Goal: Task Accomplishment & Management: Use online tool/utility

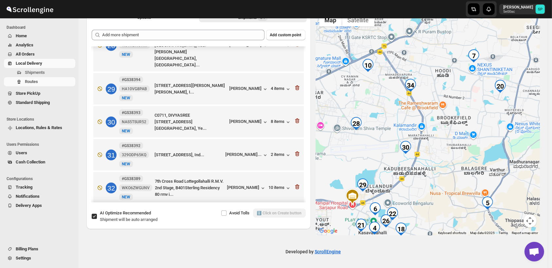
scroll to position [906, 0]
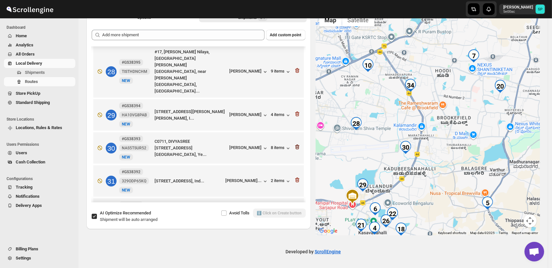
click at [295, 145] on icon "button" at bounding box center [297, 147] width 4 height 5
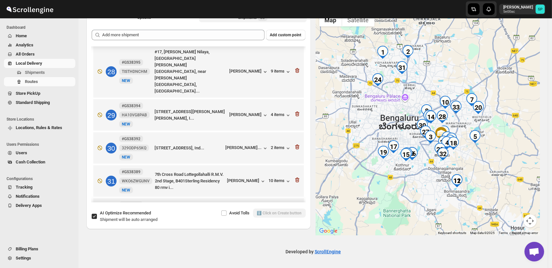
scroll to position [945, 0]
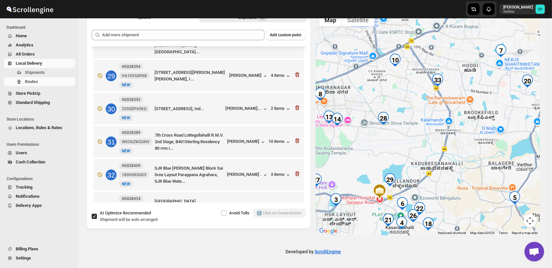
drag, startPoint x: 448, startPoint y: 159, endPoint x: 444, endPoint y: 195, distance: 36.2
click at [445, 196] on div at bounding box center [428, 122] width 224 height 225
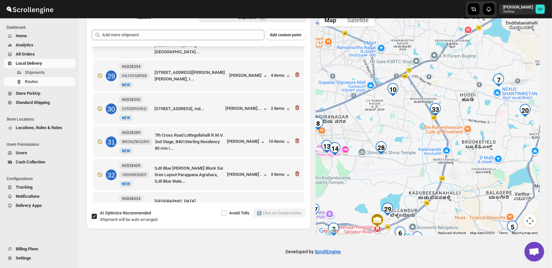
click at [295, 204] on icon "button" at bounding box center [297, 207] width 7 height 7
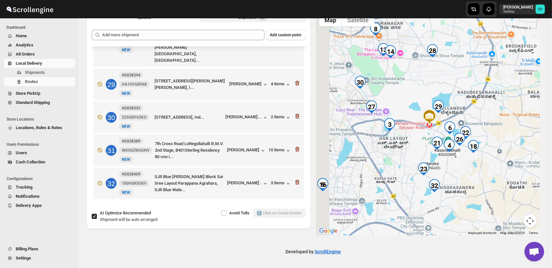
scroll to position [912, 0]
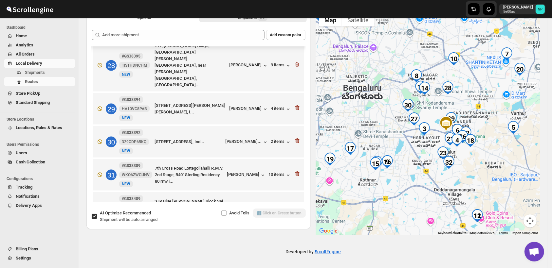
drag, startPoint x: 439, startPoint y: 113, endPoint x: 477, endPoint y: 77, distance: 52.1
click at [477, 77] on div at bounding box center [428, 122] width 224 height 225
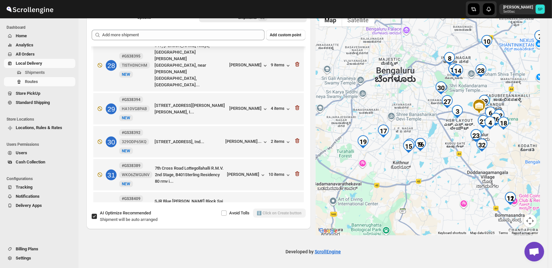
drag, startPoint x: 353, startPoint y: 165, endPoint x: 386, endPoint y: 151, distance: 35.5
click at [386, 151] on div at bounding box center [428, 122] width 224 height 225
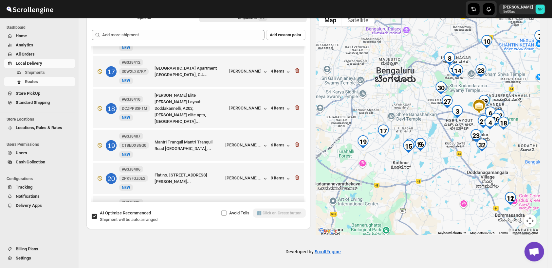
scroll to position [512, 0]
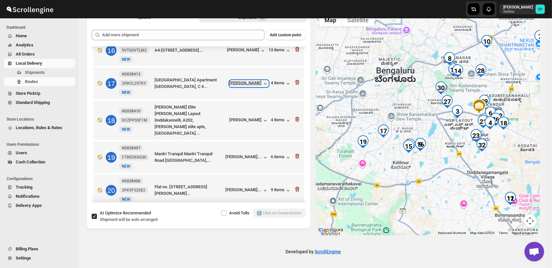
click at [242, 84] on div "[PERSON_NAME]" at bounding box center [248, 83] width 39 height 7
click at [248, 154] on div "[PERSON_NAME]..." at bounding box center [243, 156] width 36 height 5
click at [278, 154] on div "6 items" at bounding box center [281, 157] width 20 height 7
click at [297, 84] on icon "button" at bounding box center [297, 82] width 7 height 7
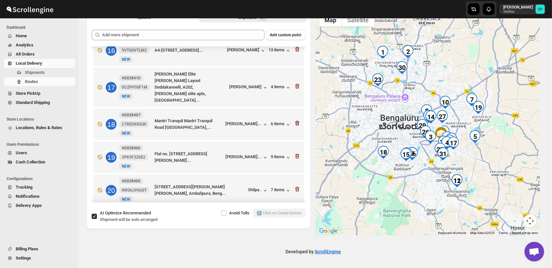
click at [297, 123] on icon "button" at bounding box center [297, 124] width 1 height 2
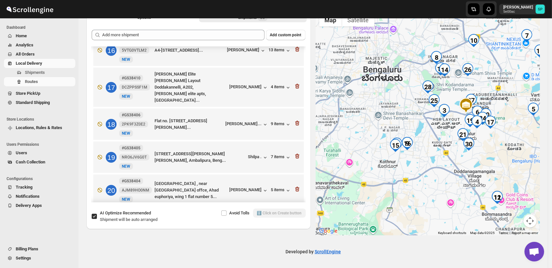
drag, startPoint x: 415, startPoint y: 168, endPoint x: 432, endPoint y: 168, distance: 17.0
click at [432, 168] on div at bounding box center [428, 122] width 224 height 225
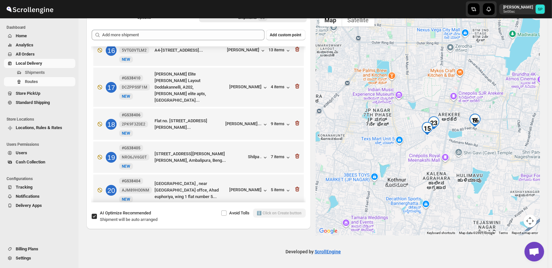
click at [417, 160] on div at bounding box center [428, 122] width 224 height 225
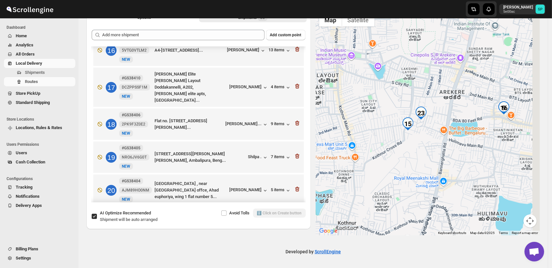
click at [394, 161] on div at bounding box center [428, 122] width 224 height 225
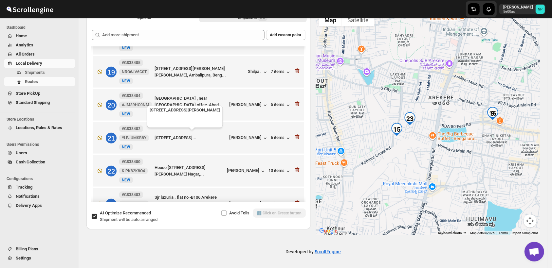
scroll to position [621, 0]
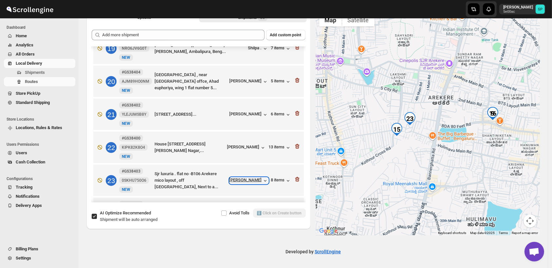
click at [243, 178] on div "[PERSON_NAME]" at bounding box center [248, 181] width 39 height 7
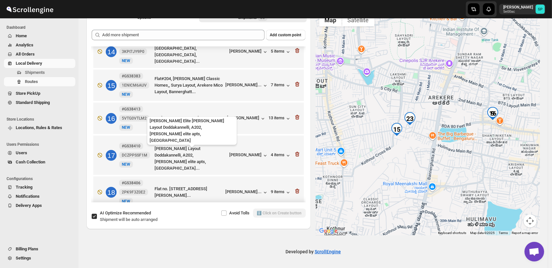
scroll to position [403, 0]
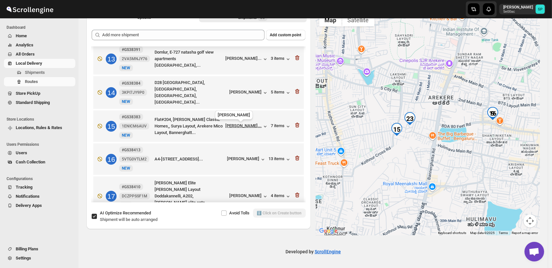
click at [235, 128] on div "[PERSON_NAME]..." at bounding box center [243, 125] width 36 height 5
click at [272, 125] on div "7 items" at bounding box center [281, 126] width 20 height 7
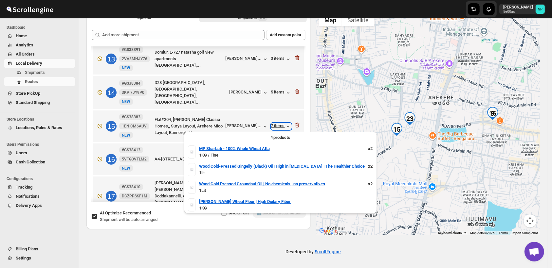
click at [272, 125] on div "7 items" at bounding box center [281, 126] width 20 height 7
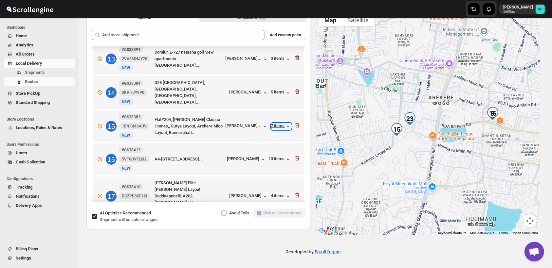
click at [272, 125] on div "7 items" at bounding box center [281, 126] width 20 height 7
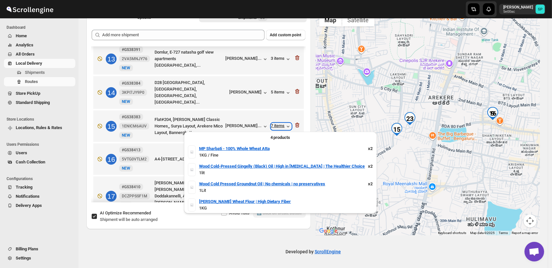
click at [272, 125] on div "7 items" at bounding box center [281, 126] width 20 height 7
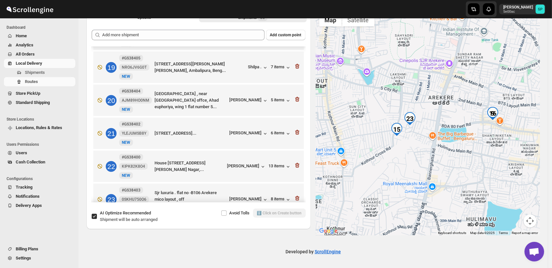
scroll to position [621, 0]
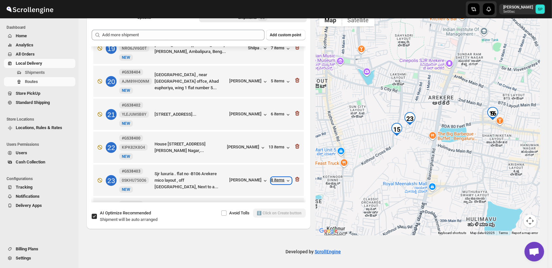
click at [273, 178] on div "8 items" at bounding box center [281, 181] width 20 height 7
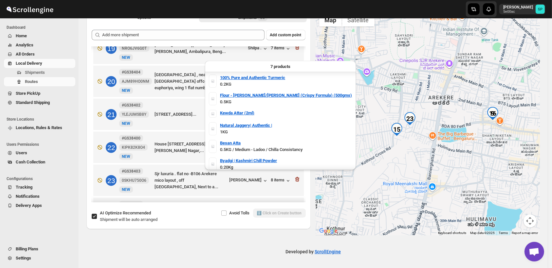
scroll to position [20, 0]
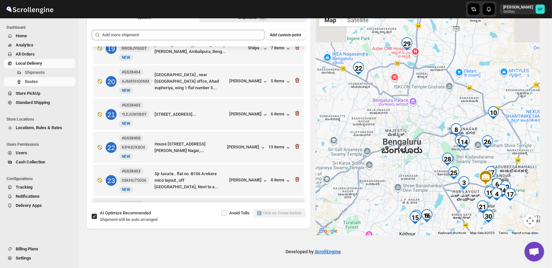
drag, startPoint x: 434, startPoint y: 102, endPoint x: 383, endPoint y: 230, distance: 137.2
click at [383, 230] on div at bounding box center [428, 122] width 224 height 225
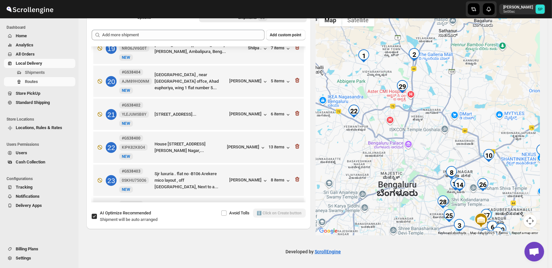
drag, startPoint x: 397, startPoint y: 127, endPoint x: 416, endPoint y: 135, distance: 20.7
click at [416, 135] on div at bounding box center [428, 122] width 224 height 225
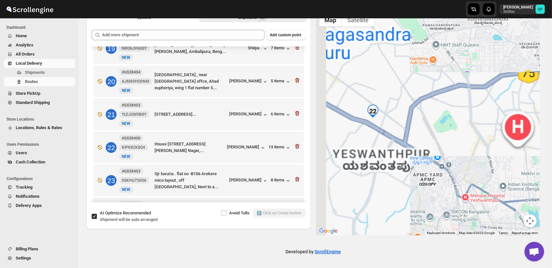
drag, startPoint x: 357, startPoint y: 121, endPoint x: 385, endPoint y: 126, distance: 28.0
click at [385, 126] on div at bounding box center [428, 122] width 224 height 225
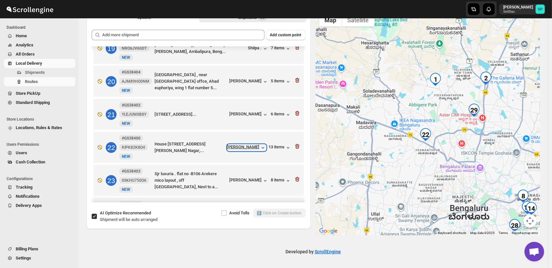
click at [241, 145] on div "[PERSON_NAME]" at bounding box center [246, 148] width 39 height 7
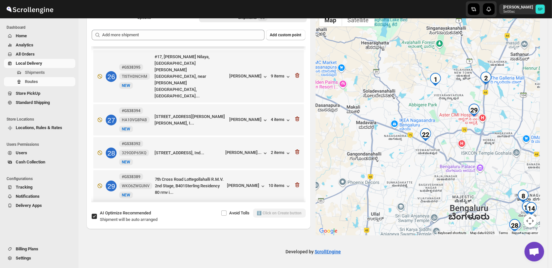
scroll to position [846, 0]
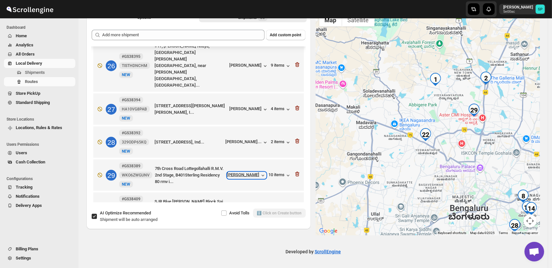
click at [248, 172] on div "[PERSON_NAME]" at bounding box center [246, 175] width 39 height 7
click at [295, 172] on icon "button" at bounding box center [297, 174] width 4 height 5
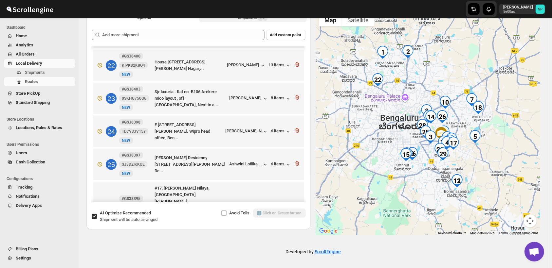
scroll to position [631, 0]
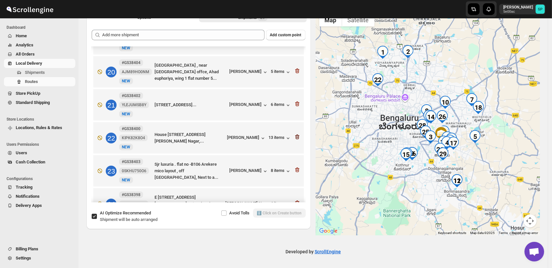
click at [297, 136] on icon "button" at bounding box center [297, 137] width 1 height 2
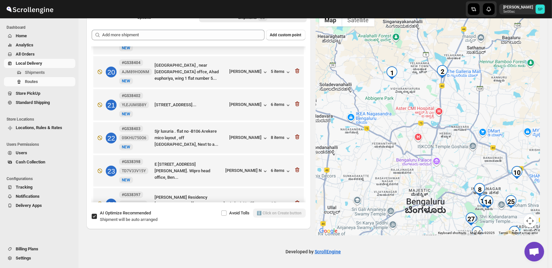
drag, startPoint x: 382, startPoint y: 88, endPoint x: 394, endPoint y: 148, distance: 61.0
click at [394, 148] on div at bounding box center [428, 122] width 224 height 225
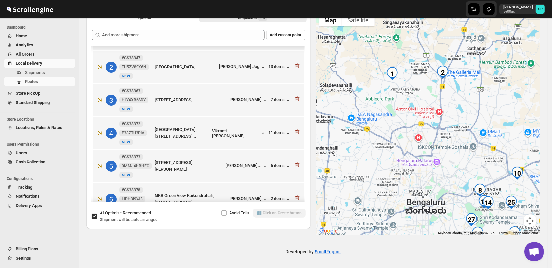
scroll to position [0, 0]
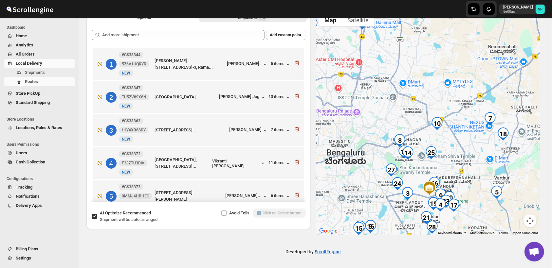
drag, startPoint x: 420, startPoint y: 136, endPoint x: 414, endPoint y: 124, distance: 13.3
click at [414, 124] on div at bounding box center [428, 122] width 224 height 225
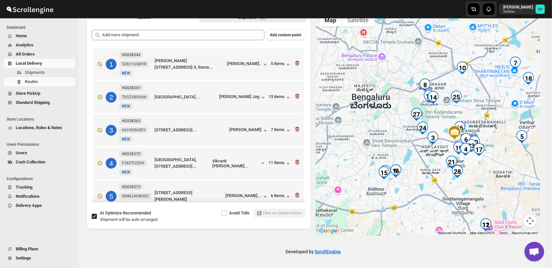
click at [426, 156] on div at bounding box center [428, 122] width 224 height 225
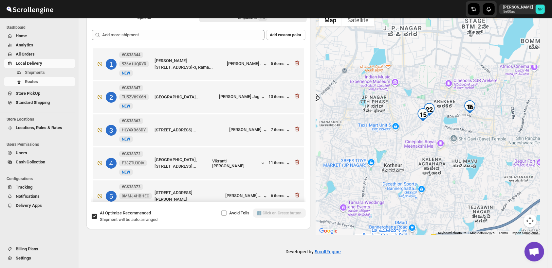
drag, startPoint x: 395, startPoint y: 152, endPoint x: 385, endPoint y: 172, distance: 22.2
click at [385, 172] on div at bounding box center [428, 122] width 224 height 225
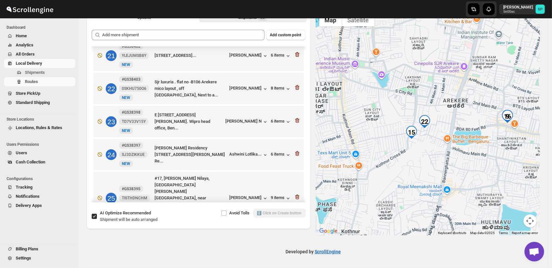
scroll to position [654, 0]
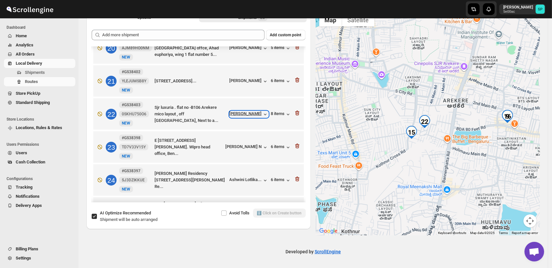
click at [257, 111] on div "[PERSON_NAME]" at bounding box center [248, 114] width 39 height 7
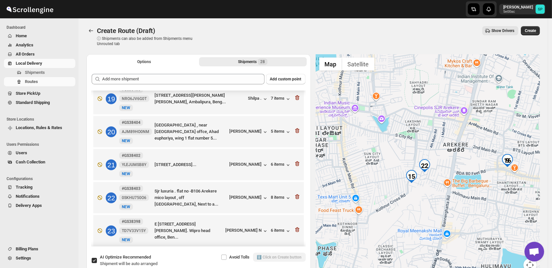
scroll to position [618, 0]
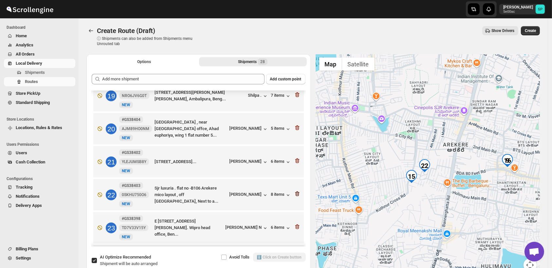
click at [296, 193] on icon "button" at bounding box center [296, 194] width 1 height 2
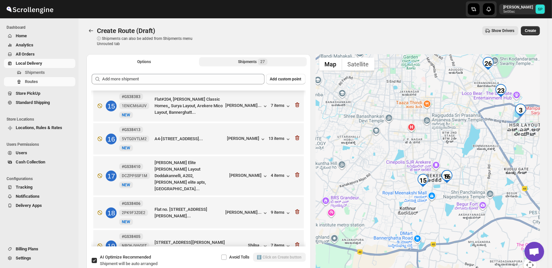
scroll to position [436, 0]
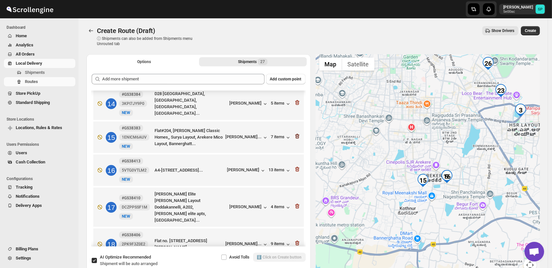
click at [296, 138] on icon "button" at bounding box center [296, 137] width 1 height 2
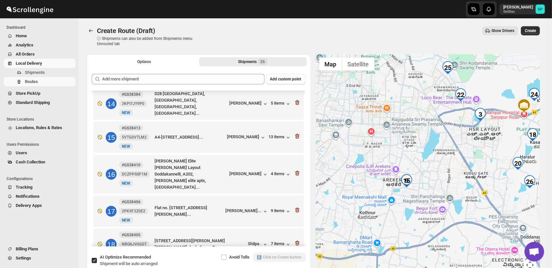
drag, startPoint x: 426, startPoint y: 200, endPoint x: 425, endPoint y: 210, distance: 9.5
click at [425, 210] on div at bounding box center [428, 166] width 224 height 225
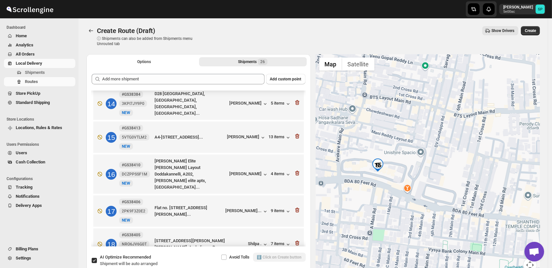
click at [379, 167] on img "15" at bounding box center [377, 165] width 13 height 13
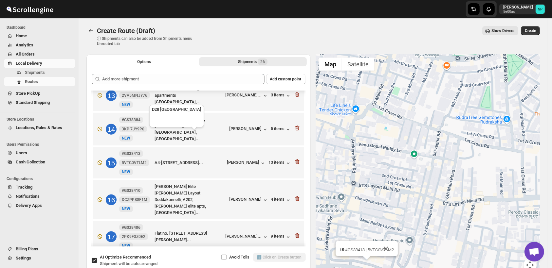
scroll to position [400, 0]
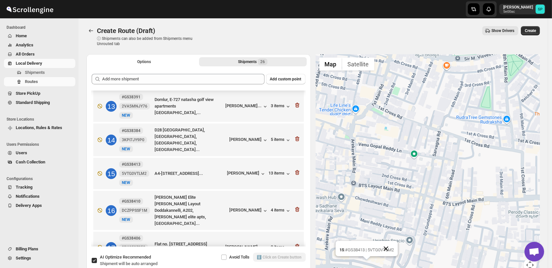
click at [390, 248] on button "Close" at bounding box center [386, 249] width 16 height 16
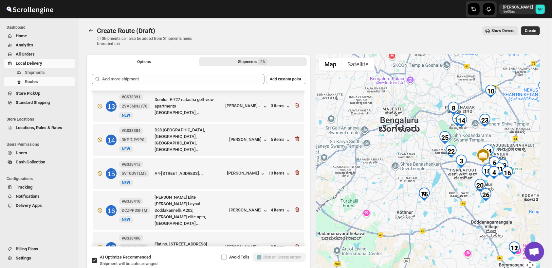
drag, startPoint x: 455, startPoint y: 224, endPoint x: 445, endPoint y: 200, distance: 26.7
click at [445, 200] on div at bounding box center [428, 166] width 224 height 225
click at [256, 176] on div "[PERSON_NAME]" at bounding box center [246, 174] width 39 height 7
click at [296, 173] on icon "button" at bounding box center [297, 173] width 7 height 7
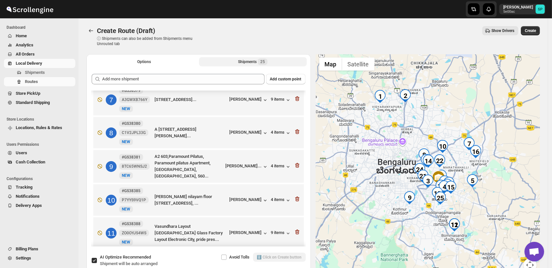
scroll to position [218, 0]
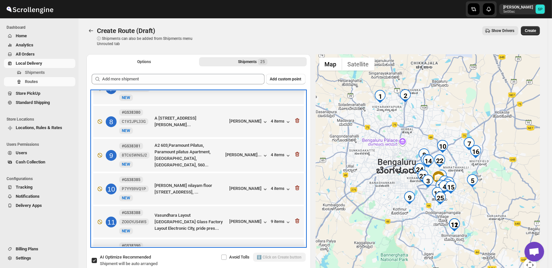
click at [241, 153] on div "[PERSON_NAME]..." at bounding box center [246, 155] width 43 height 7
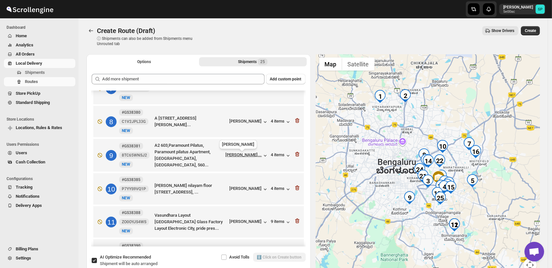
click at [244, 156] on div "[PERSON_NAME]..." at bounding box center [243, 154] width 36 height 5
click at [274, 157] on div "4 items" at bounding box center [281, 155] width 20 height 7
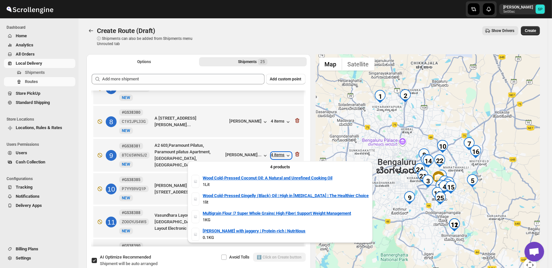
click at [274, 157] on div "4 items" at bounding box center [281, 155] width 20 height 7
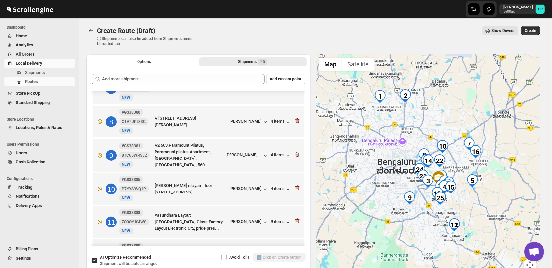
click at [296, 155] on icon "button" at bounding box center [297, 154] width 7 height 7
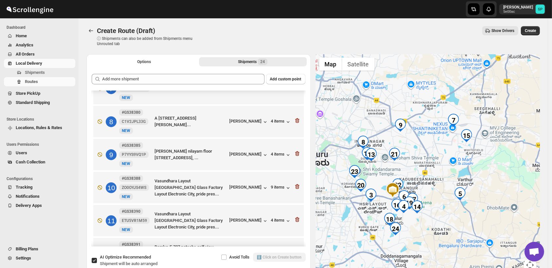
drag, startPoint x: 457, startPoint y: 153, endPoint x: 448, endPoint y: 197, distance: 45.1
click at [448, 197] on div at bounding box center [428, 166] width 224 height 225
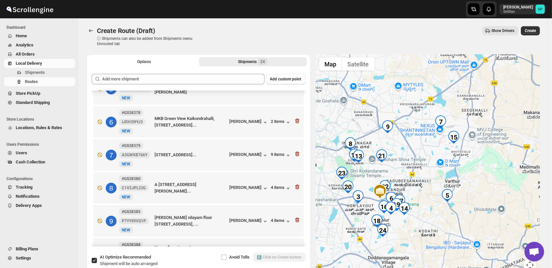
scroll to position [173, 0]
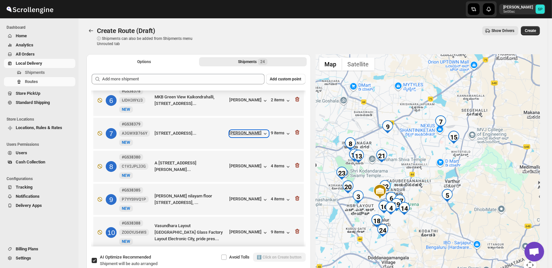
click at [233, 136] on div "[PERSON_NAME]" at bounding box center [248, 134] width 39 height 7
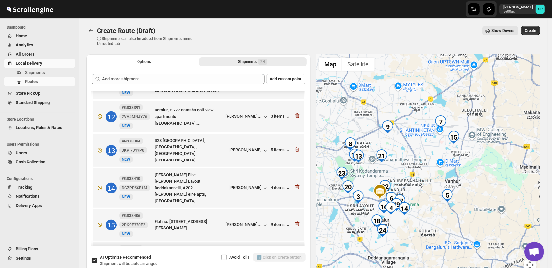
scroll to position [391, 0]
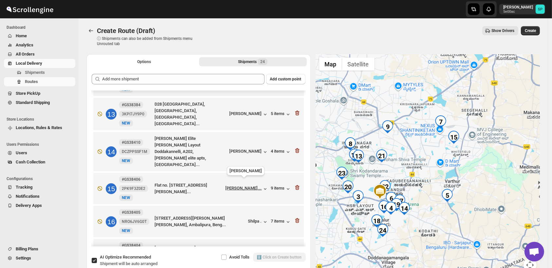
click at [229, 186] on div "[PERSON_NAME]..." at bounding box center [243, 188] width 36 height 5
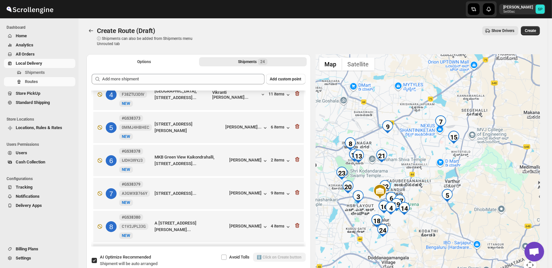
scroll to position [100, 0]
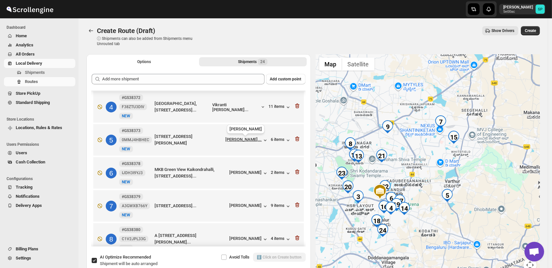
click at [240, 141] on div "[PERSON_NAME]..." at bounding box center [243, 139] width 36 height 5
click at [272, 139] on div "6 items" at bounding box center [281, 140] width 20 height 7
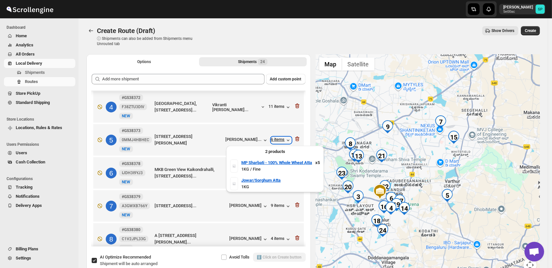
click at [273, 139] on div "6 items" at bounding box center [281, 140] width 20 height 7
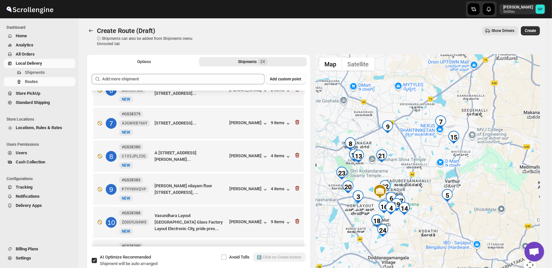
scroll to position [182, 0]
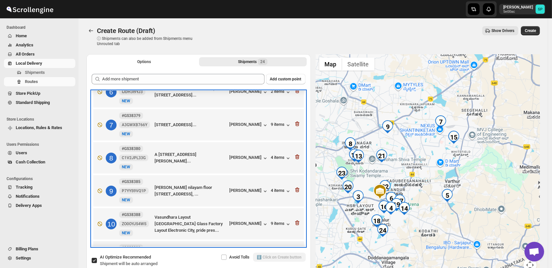
click at [279, 122] on div "9 items" at bounding box center [281, 124] width 20 height 7
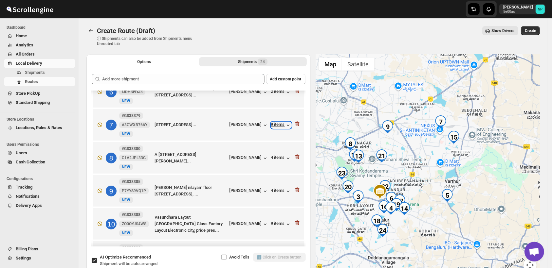
click at [279, 128] on div "9 items" at bounding box center [281, 125] width 20 height 7
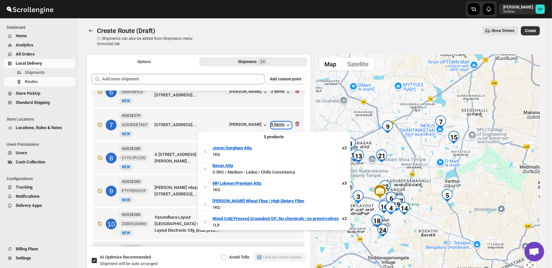
click at [278, 124] on div "9 items" at bounding box center [281, 125] width 20 height 7
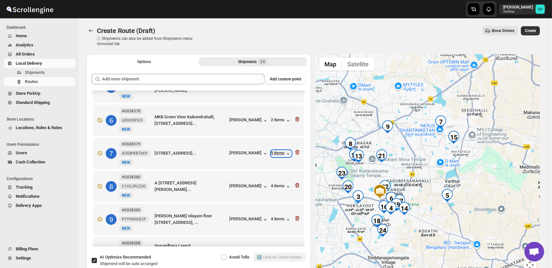
scroll to position [145, 0]
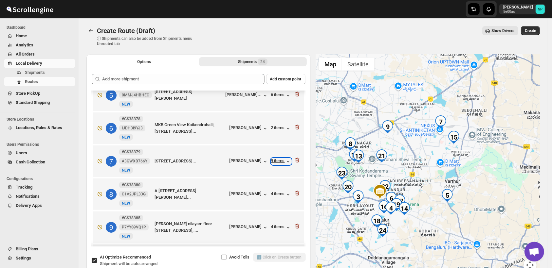
click at [278, 161] on div "9 items" at bounding box center [281, 161] width 20 height 7
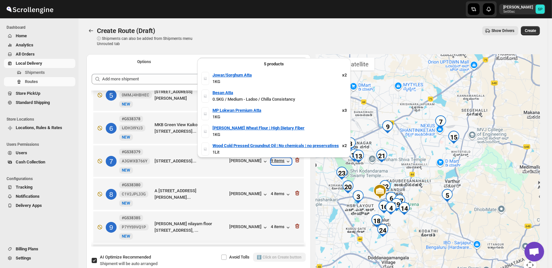
click at [278, 161] on div "9 items" at bounding box center [281, 161] width 20 height 7
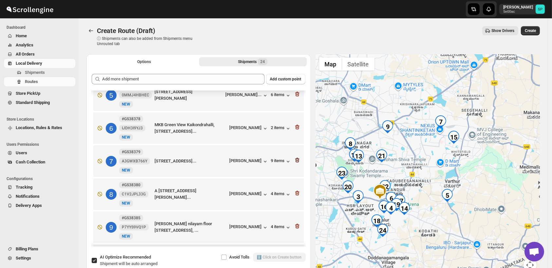
click at [294, 162] on icon "button" at bounding box center [297, 160] width 7 height 7
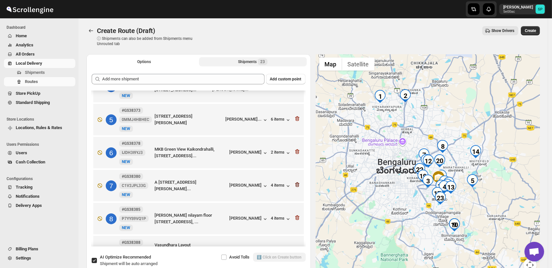
scroll to position [109, 0]
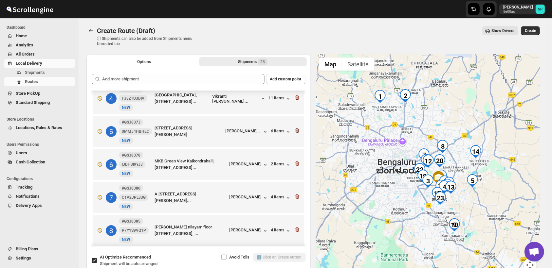
click at [295, 132] on icon "button" at bounding box center [297, 130] width 7 height 7
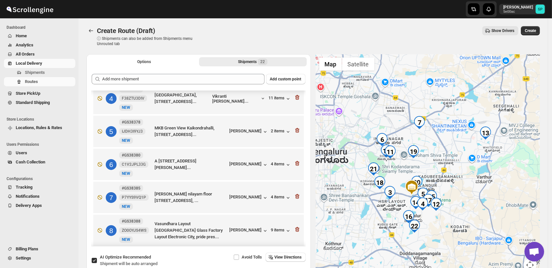
drag, startPoint x: 402, startPoint y: 177, endPoint x: 414, endPoint y: 171, distance: 13.0
click at [414, 171] on div at bounding box center [428, 166] width 224 height 225
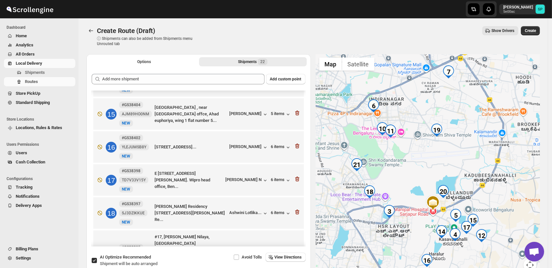
scroll to position [509, 0]
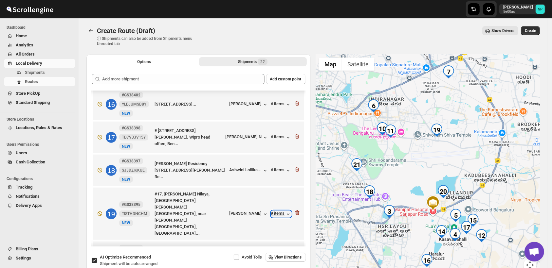
click at [278, 211] on div "9 items" at bounding box center [281, 214] width 20 height 7
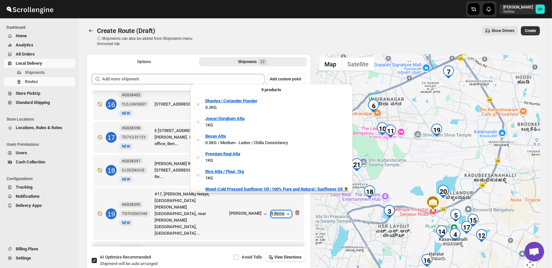
click at [278, 211] on div "9 items" at bounding box center [281, 214] width 20 height 7
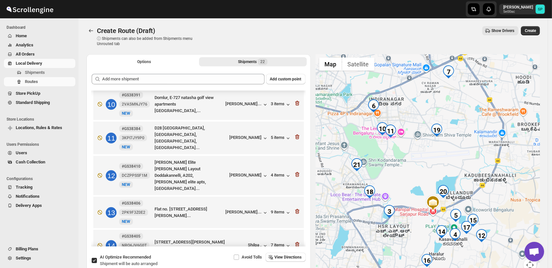
scroll to position [291, 0]
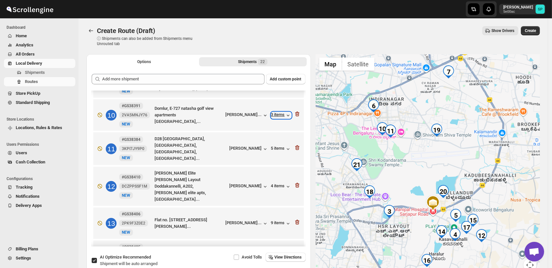
click at [279, 116] on div "3 items" at bounding box center [281, 115] width 20 height 7
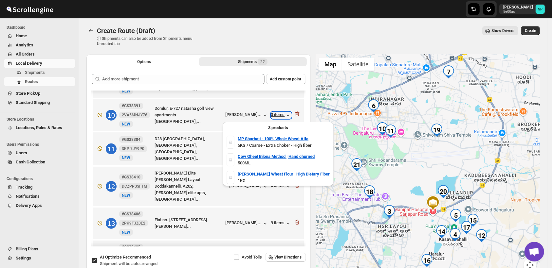
click at [279, 116] on div "3 items" at bounding box center [281, 115] width 20 height 7
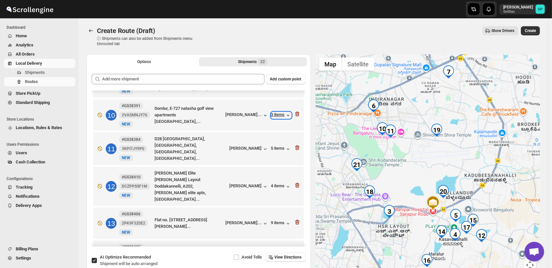
click at [279, 116] on div "3 items" at bounding box center [281, 115] width 20 height 7
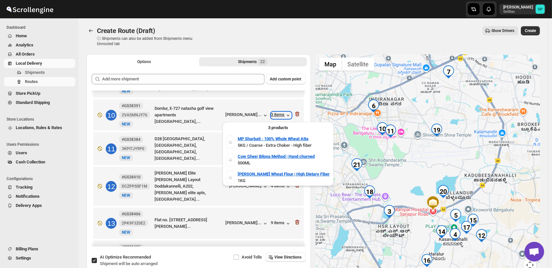
click at [279, 116] on div "3 items" at bounding box center [281, 115] width 20 height 7
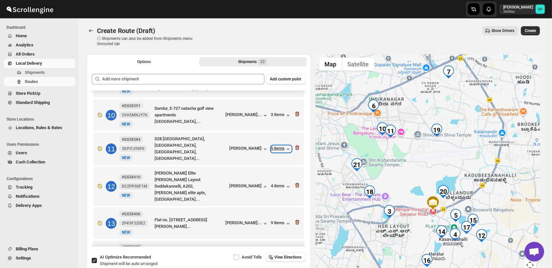
click at [273, 151] on div "5 items" at bounding box center [281, 149] width 20 height 7
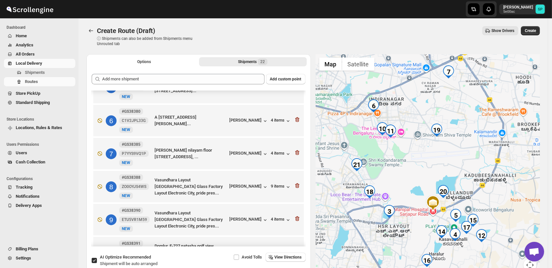
scroll to position [109, 0]
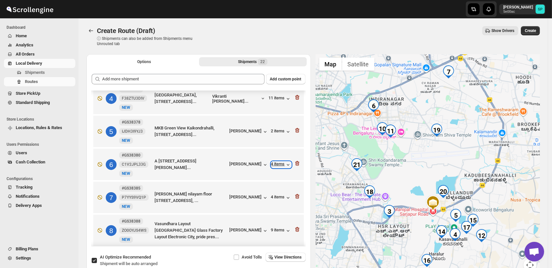
click at [276, 167] on div "4 items" at bounding box center [281, 165] width 20 height 7
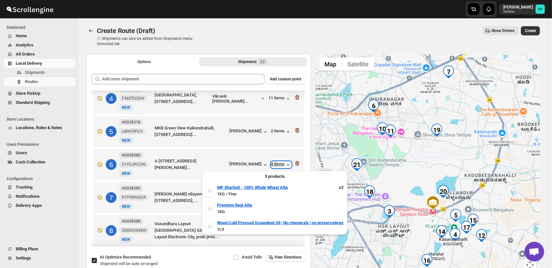
click at [276, 167] on div "4 items" at bounding box center [281, 165] width 20 height 7
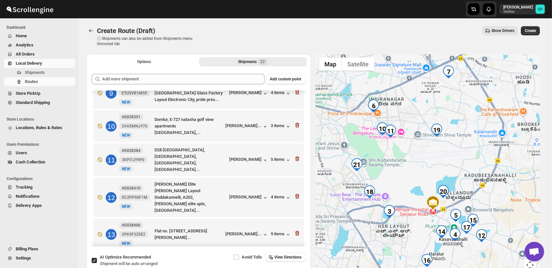
scroll to position [291, 0]
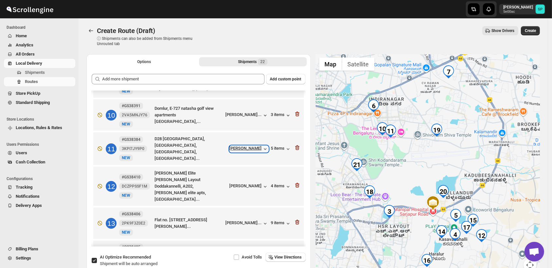
click at [251, 149] on div "[PERSON_NAME]" at bounding box center [248, 149] width 39 height 7
click at [234, 117] on div "[PERSON_NAME]..." at bounding box center [243, 114] width 36 height 5
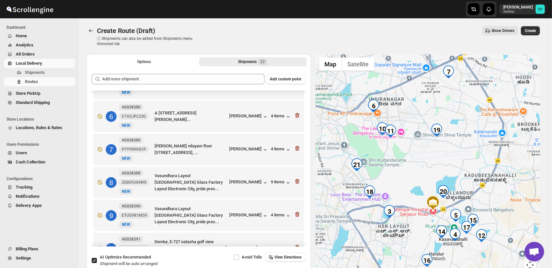
scroll to position [145, 0]
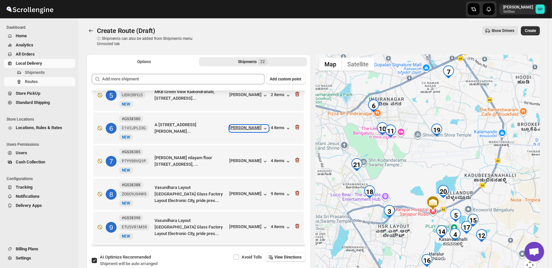
click at [248, 129] on div "[PERSON_NAME]" at bounding box center [248, 128] width 39 height 7
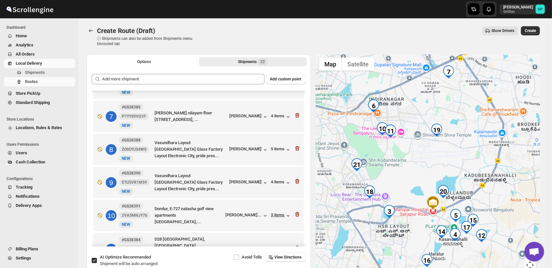
scroll to position [218, 0]
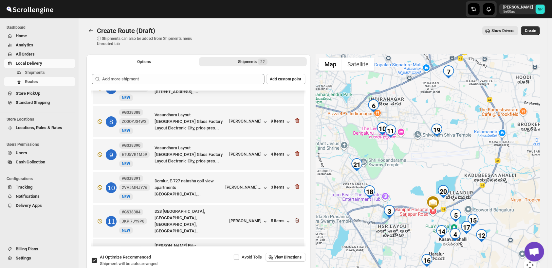
click at [295, 222] on icon "button" at bounding box center [297, 220] width 7 height 7
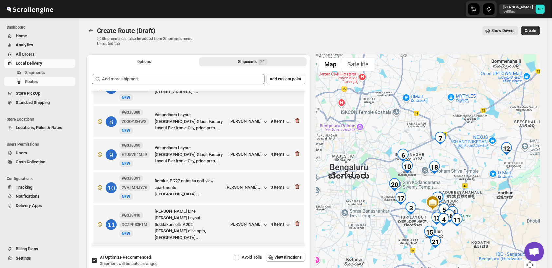
click at [294, 189] on icon "button" at bounding box center [297, 187] width 7 height 7
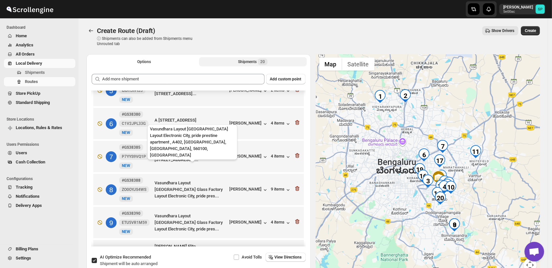
scroll to position [145, 0]
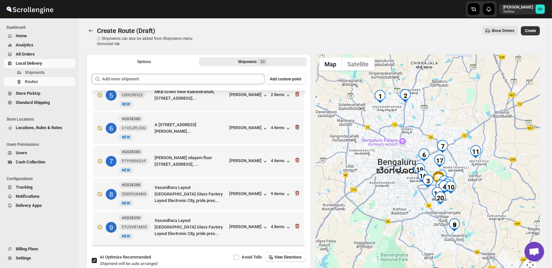
click at [294, 128] on icon "button" at bounding box center [297, 127] width 7 height 7
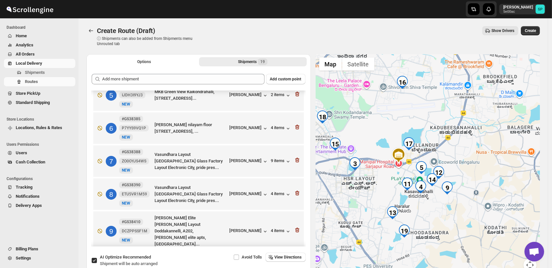
drag, startPoint x: 445, startPoint y: 197, endPoint x: 501, endPoint y: 192, distance: 56.5
click at [501, 192] on div at bounding box center [428, 166] width 224 height 225
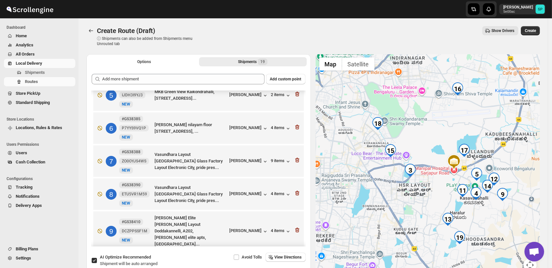
drag, startPoint x: 394, startPoint y: 197, endPoint x: 454, endPoint y: 205, distance: 59.8
click at [454, 205] on div at bounding box center [428, 166] width 224 height 225
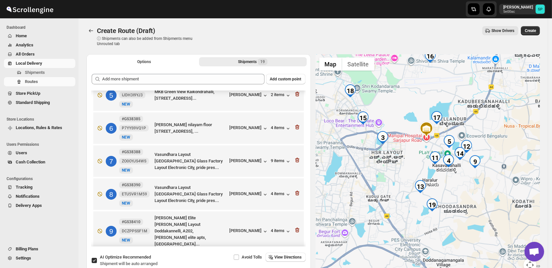
drag, startPoint x: 462, startPoint y: 237, endPoint x: 463, endPoint y: 200, distance: 36.7
click at [463, 200] on div at bounding box center [428, 166] width 224 height 225
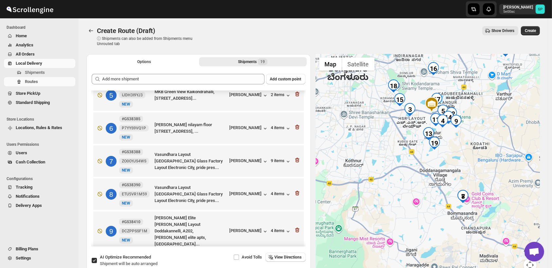
drag, startPoint x: 482, startPoint y: 206, endPoint x: 473, endPoint y: 174, distance: 33.0
click at [473, 174] on div at bounding box center [428, 166] width 224 height 225
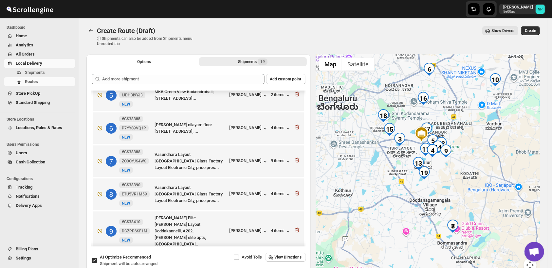
drag, startPoint x: 474, startPoint y: 153, endPoint x: 449, endPoint y: 223, distance: 74.0
click at [449, 223] on div at bounding box center [428, 166] width 224 height 225
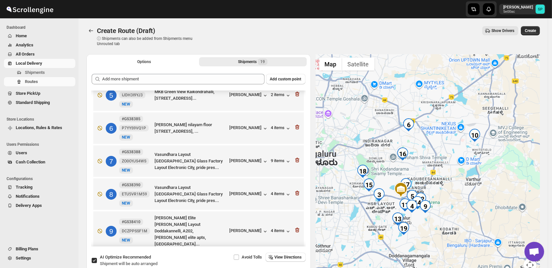
drag, startPoint x: 461, startPoint y: 192, endPoint x: 484, endPoint y: 148, distance: 49.8
click at [484, 148] on div at bounding box center [428, 166] width 224 height 225
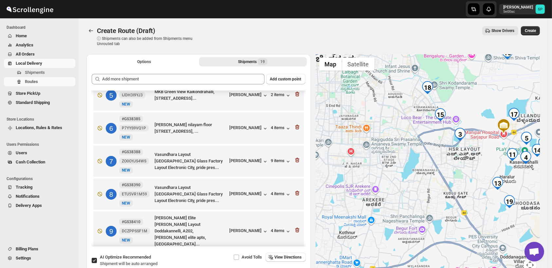
drag, startPoint x: 374, startPoint y: 164, endPoint x: 396, endPoint y: 179, distance: 26.7
click at [396, 179] on div at bounding box center [428, 166] width 224 height 225
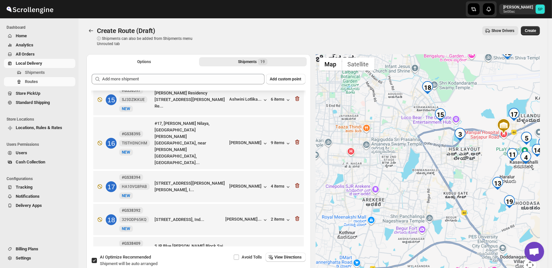
scroll to position [479, 0]
click at [277, 217] on div "2 items" at bounding box center [281, 220] width 20 height 7
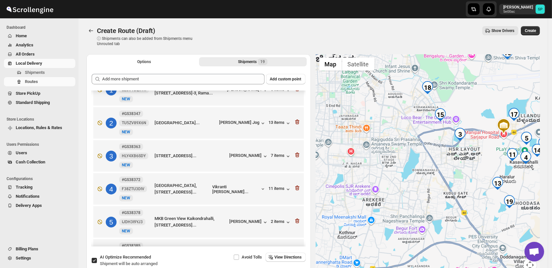
scroll to position [7, 0]
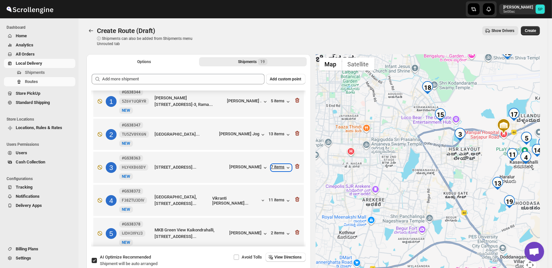
click at [274, 166] on div "7 items" at bounding box center [281, 168] width 20 height 7
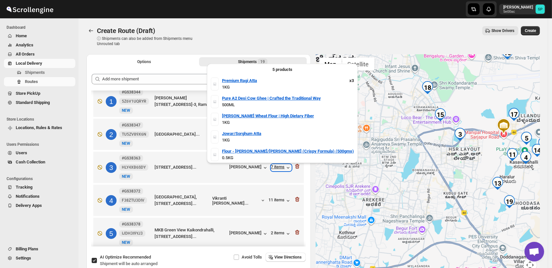
click at [274, 166] on div "7 items" at bounding box center [281, 168] width 20 height 7
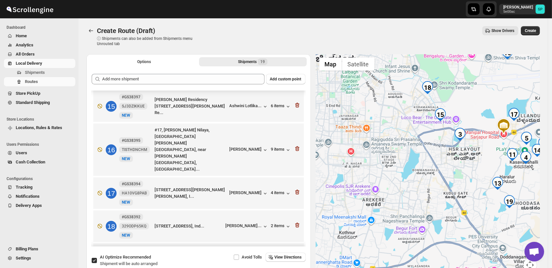
scroll to position [479, 0]
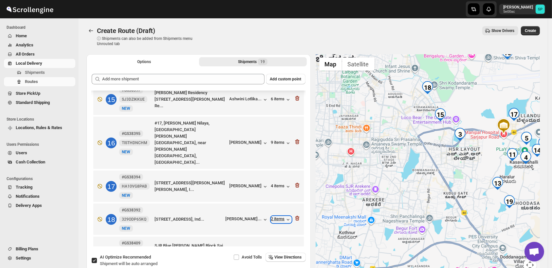
click at [280, 217] on div "2 items" at bounding box center [281, 220] width 20 height 7
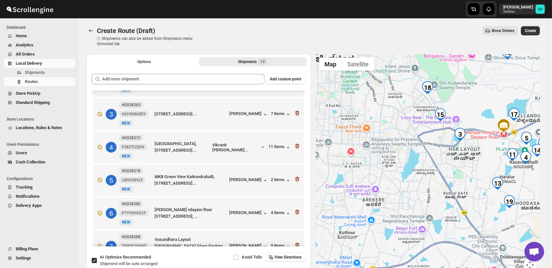
scroll to position [43, 0]
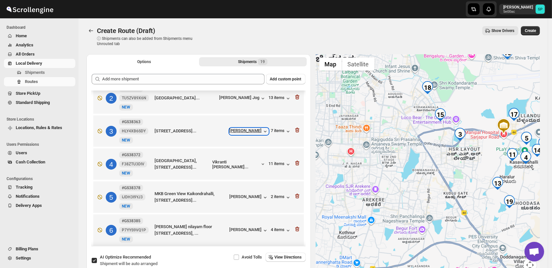
click at [256, 133] on div "[PERSON_NAME]" at bounding box center [248, 131] width 39 height 7
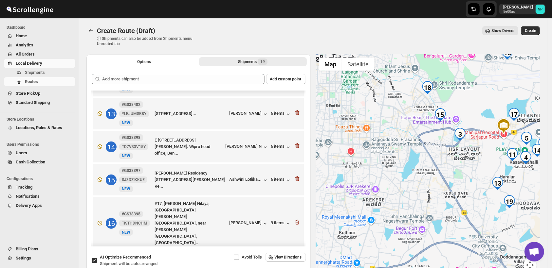
scroll to position [407, 0]
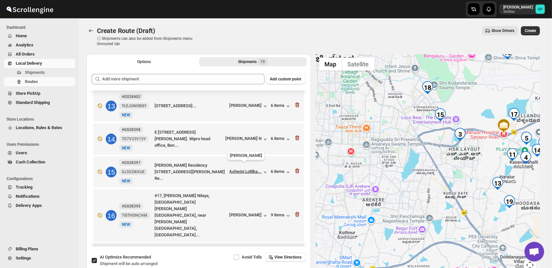
click at [251, 170] on div "Ashwini Lotlika..." at bounding box center [245, 171] width 32 height 5
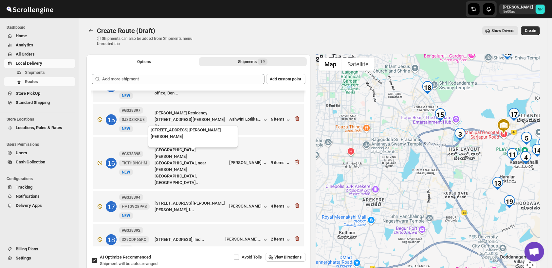
scroll to position [479, 0]
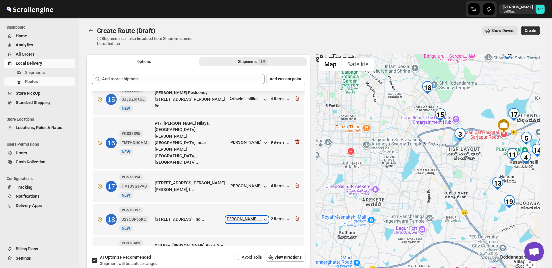
click at [262, 217] on icon "button" at bounding box center [265, 220] width 7 height 7
click at [296, 216] on icon "button" at bounding box center [297, 218] width 4 height 5
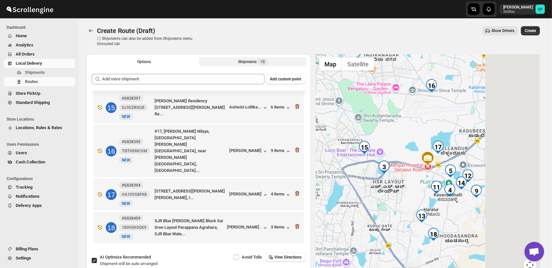
scroll to position [446, 0]
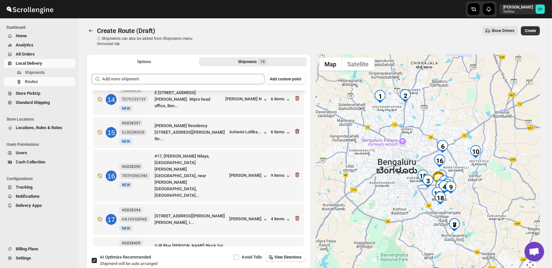
click at [297, 131] on icon "button" at bounding box center [297, 132] width 1 height 2
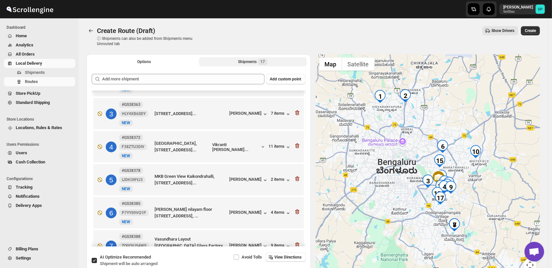
scroll to position [13, 0]
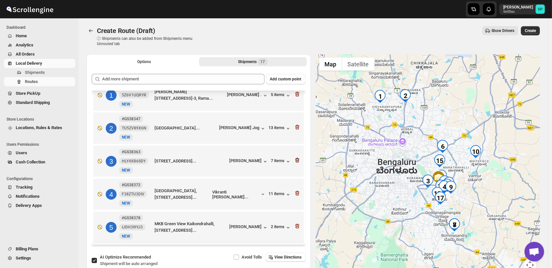
click at [296, 159] on icon "button" at bounding box center [297, 160] width 4 height 5
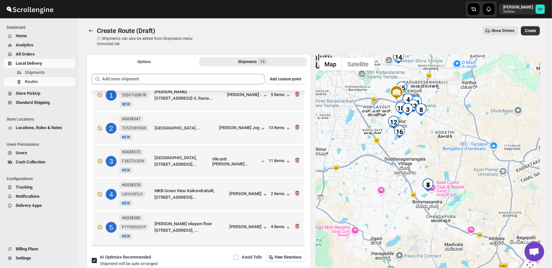
drag, startPoint x: 429, startPoint y: 226, endPoint x: 429, endPoint y: 166, distance: 60.9
click at [429, 166] on div at bounding box center [428, 166] width 224 height 225
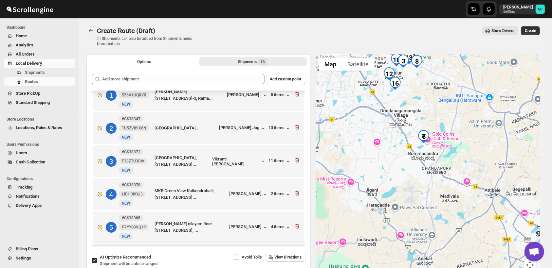
drag, startPoint x: 463, startPoint y: 135, endPoint x: 460, endPoint y: 126, distance: 9.4
click at [460, 126] on div at bounding box center [428, 166] width 224 height 225
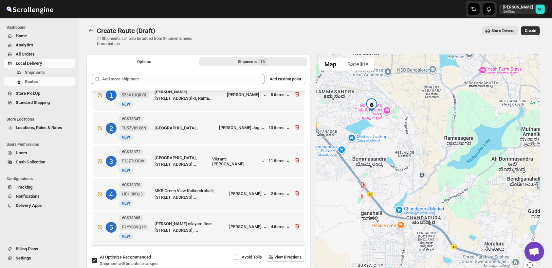
drag, startPoint x: 413, startPoint y: 156, endPoint x: 443, endPoint y: 208, distance: 60.8
click at [443, 208] on div at bounding box center [428, 166] width 224 height 225
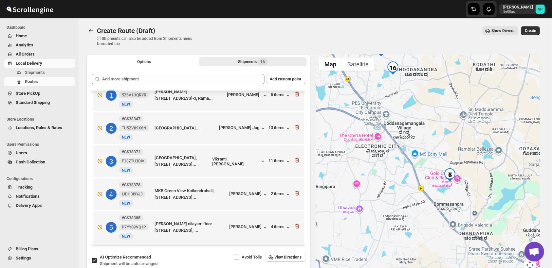
drag, startPoint x: 413, startPoint y: 180, endPoint x: 466, endPoint y: 211, distance: 61.2
click at [466, 211] on div at bounding box center [428, 166] width 224 height 225
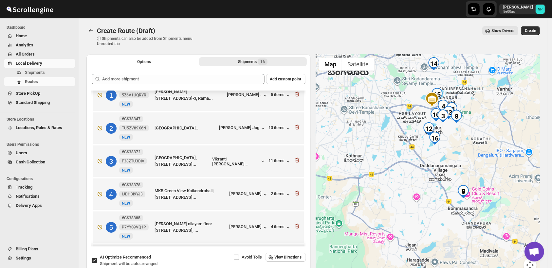
click at [466, 189] on img "7" at bounding box center [462, 191] width 13 height 13
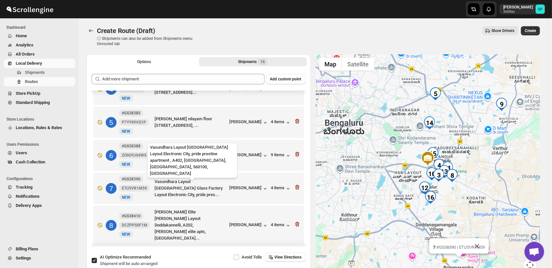
scroll to position [122, 0]
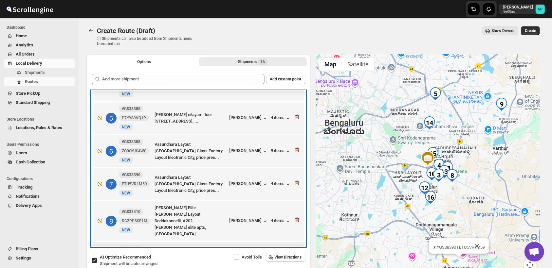
click at [259, 190] on div "7 #GS38390 ETU5VR1M59 [GEOGRAPHIC_DATA] Glass Factory Layout Electronic City, p…" at bounding box center [197, 182] width 206 height 27
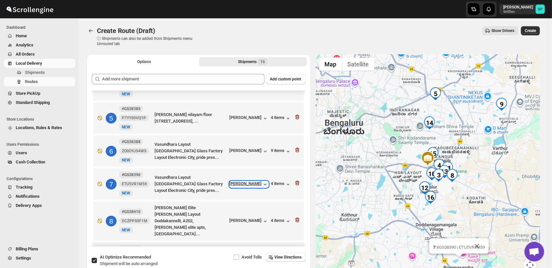
click at [246, 186] on div "[PERSON_NAME]" at bounding box center [248, 184] width 39 height 7
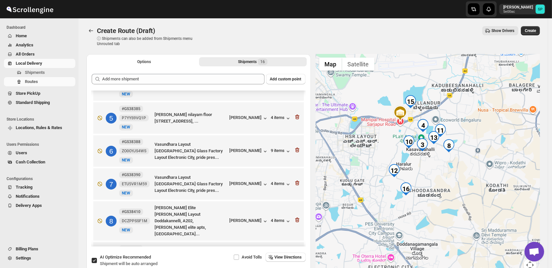
drag, startPoint x: 456, startPoint y: 217, endPoint x: 486, endPoint y: 145, distance: 77.7
click at [486, 145] on div "7 : #GS38390 | ETU5VR1M59" at bounding box center [428, 166] width 224 height 225
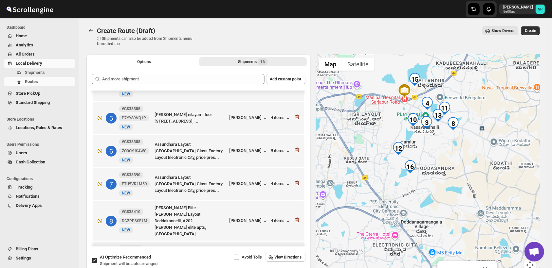
click at [294, 184] on icon "button" at bounding box center [297, 183] width 7 height 7
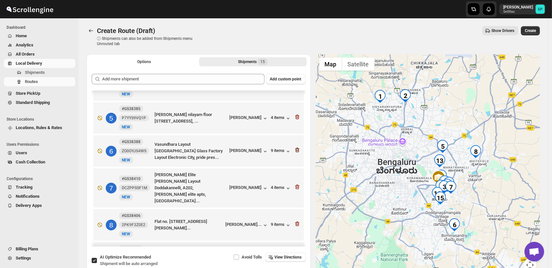
click at [295, 152] on icon "button" at bounding box center [297, 150] width 7 height 7
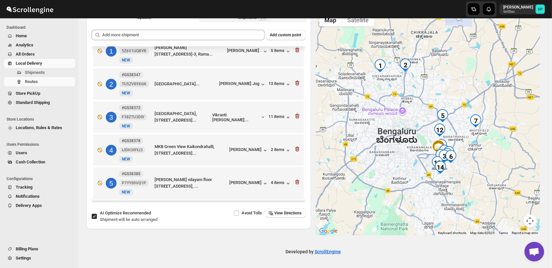
scroll to position [0, 0]
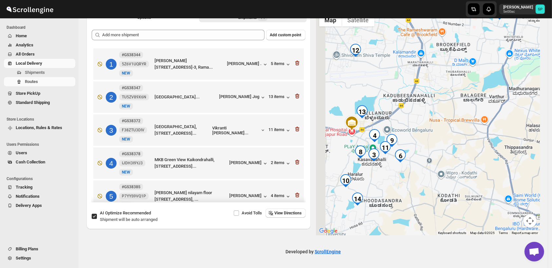
drag, startPoint x: 430, startPoint y: 150, endPoint x: 486, endPoint y: 123, distance: 62.5
click at [486, 123] on div at bounding box center [428, 122] width 224 height 225
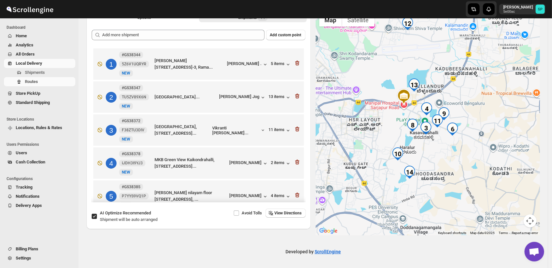
drag, startPoint x: 478, startPoint y: 134, endPoint x: 509, endPoint y: 119, distance: 34.4
click at [509, 119] on div at bounding box center [428, 122] width 224 height 225
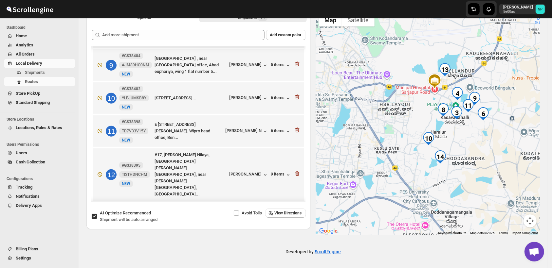
scroll to position [277, 0]
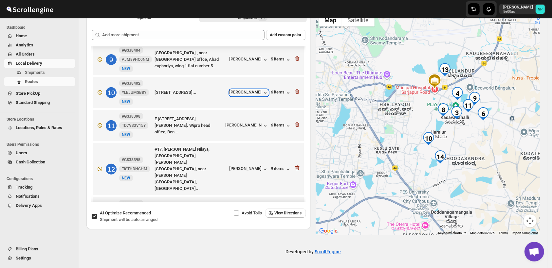
click at [237, 90] on div "[PERSON_NAME]" at bounding box center [248, 93] width 39 height 7
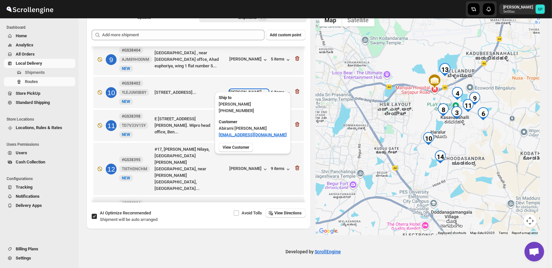
click at [237, 90] on div "[PERSON_NAME]" at bounding box center [248, 93] width 39 height 7
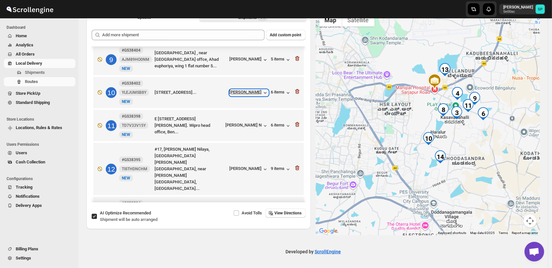
click at [237, 90] on div "[PERSON_NAME]" at bounding box center [248, 93] width 39 height 7
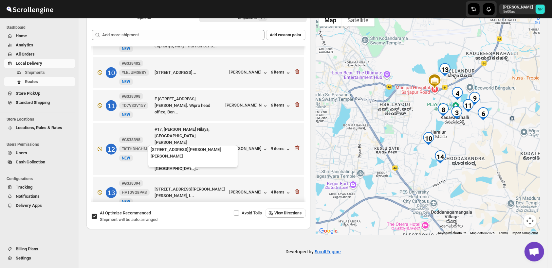
scroll to position [313, 0]
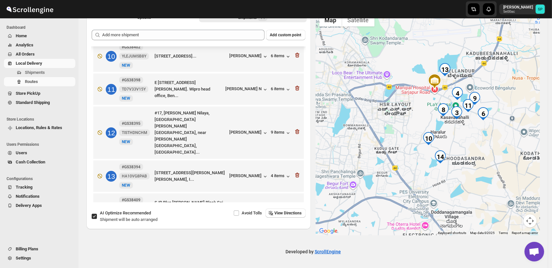
click at [253, 206] on div "[PERSON_NAME] ." at bounding box center [247, 209] width 41 height 7
click at [279, 206] on div "3 items" at bounding box center [281, 209] width 20 height 7
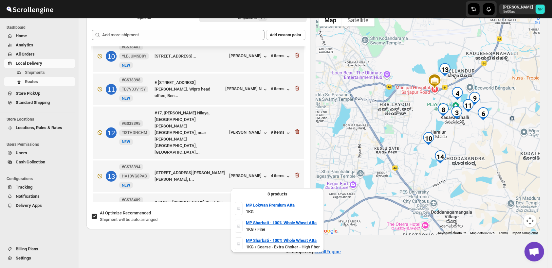
click at [279, 206] on div "3 items" at bounding box center [281, 209] width 20 height 7
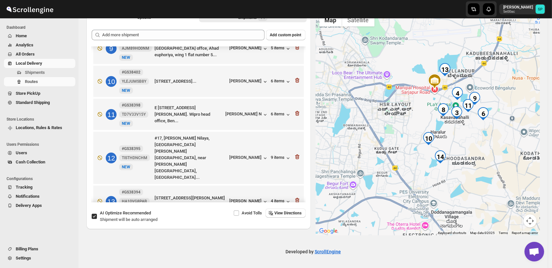
scroll to position [277, 0]
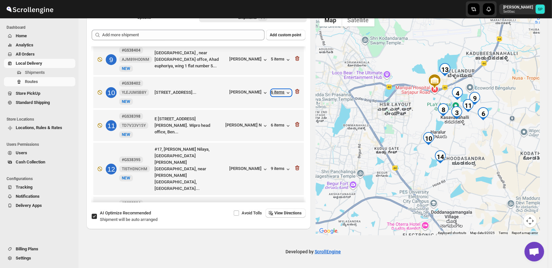
click at [276, 90] on div "6 items" at bounding box center [281, 93] width 20 height 7
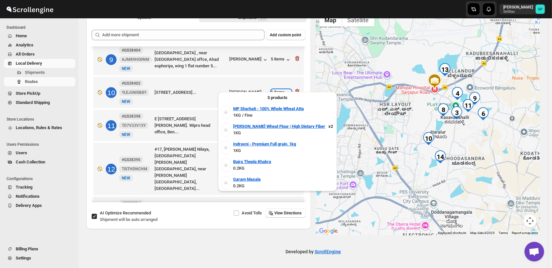
click at [276, 90] on div "6 items" at bounding box center [281, 93] width 20 height 7
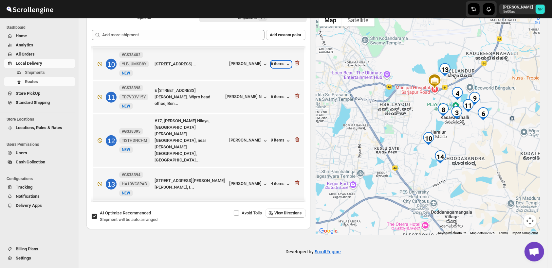
scroll to position [313, 0]
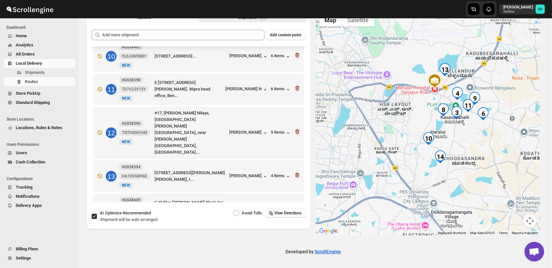
click at [295, 206] on icon "button" at bounding box center [297, 208] width 4 height 5
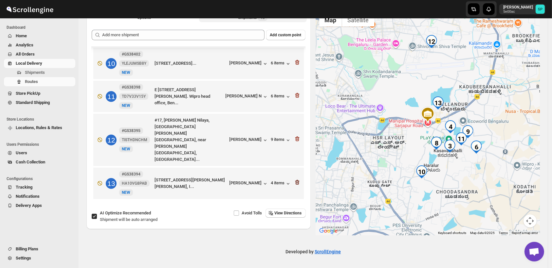
scroll to position [280, 0]
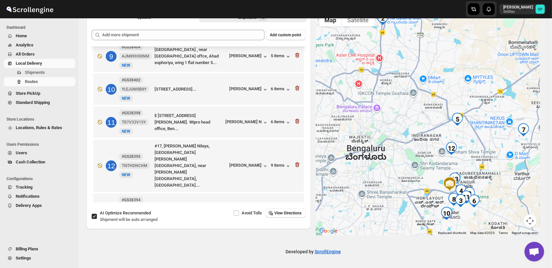
drag, startPoint x: 296, startPoint y: 83, endPoint x: 302, endPoint y: 90, distance: 9.3
click at [297, 88] on icon "button" at bounding box center [297, 89] width 1 height 2
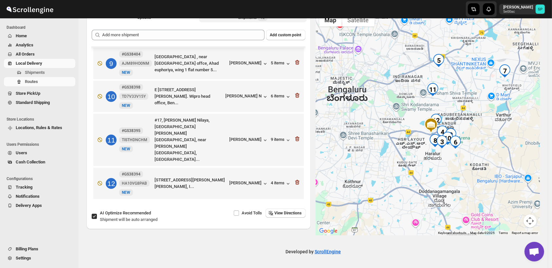
scroll to position [247, 0]
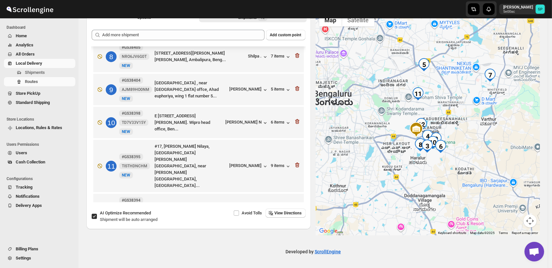
drag, startPoint x: 400, startPoint y: 192, endPoint x: 367, endPoint y: 132, distance: 69.3
click at [367, 132] on div at bounding box center [428, 122] width 224 height 225
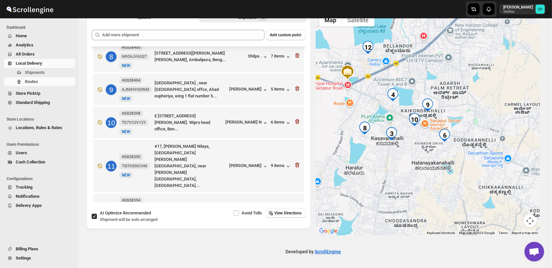
drag, startPoint x: 420, startPoint y: 171, endPoint x: 475, endPoint y: 185, distance: 56.7
click at [475, 185] on div at bounding box center [428, 122] width 224 height 225
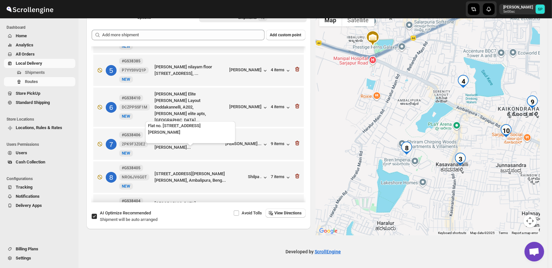
scroll to position [138, 0]
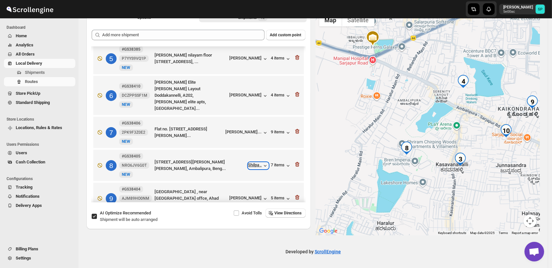
click at [253, 163] on div "Shilpa ." at bounding box center [258, 166] width 20 height 7
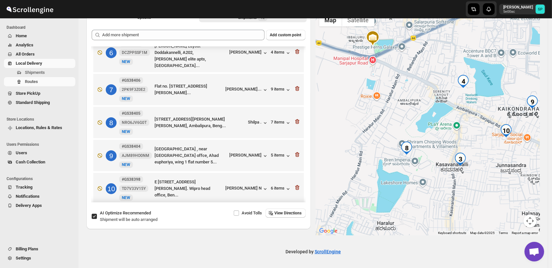
scroll to position [182, 0]
click at [252, 119] on div "Shilpa ." at bounding box center [258, 122] width 20 height 7
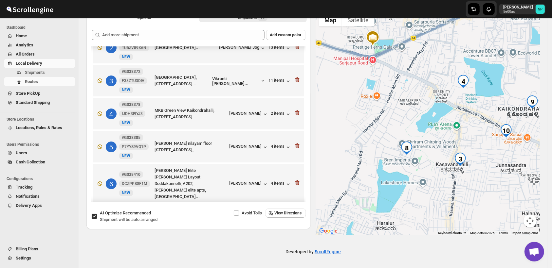
scroll to position [0, 0]
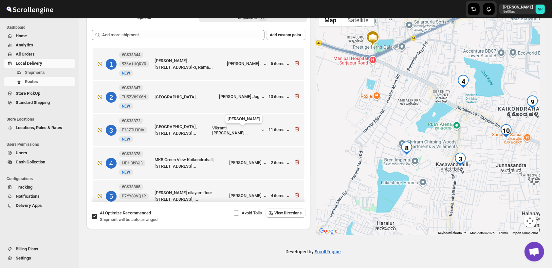
click at [244, 127] on div "Vikranti [PERSON_NAME]..." at bounding box center [236, 131] width 48 height 10
click at [295, 131] on icon "button" at bounding box center [297, 129] width 7 height 7
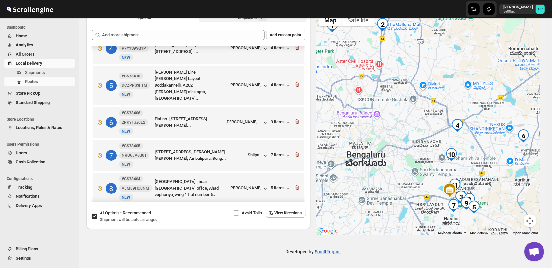
scroll to position [145, 0]
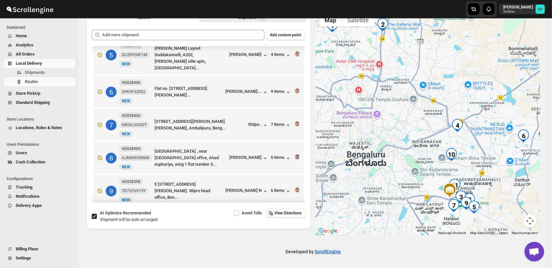
click at [297, 156] on icon "button" at bounding box center [297, 157] width 1 height 2
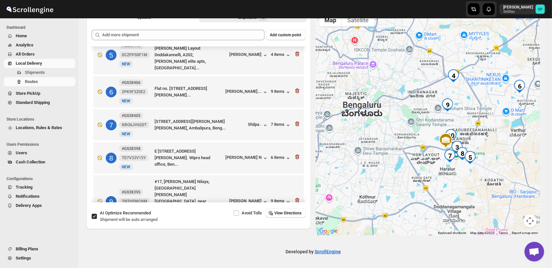
drag, startPoint x: 504, startPoint y: 174, endPoint x: 497, endPoint y: 132, distance: 42.0
click at [497, 132] on div at bounding box center [428, 122] width 224 height 225
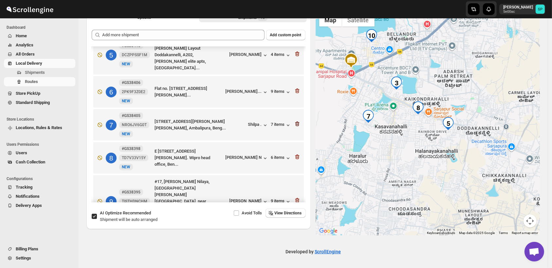
click at [294, 121] on icon "button" at bounding box center [297, 124] width 7 height 7
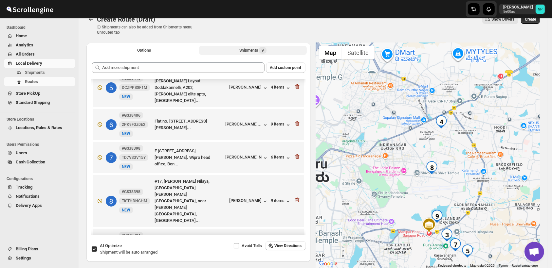
scroll to position [8, 0]
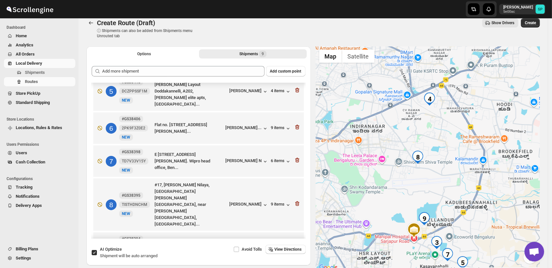
drag, startPoint x: 486, startPoint y: 211, endPoint x: 473, endPoint y: 110, distance: 102.3
click at [473, 110] on div at bounding box center [428, 158] width 224 height 225
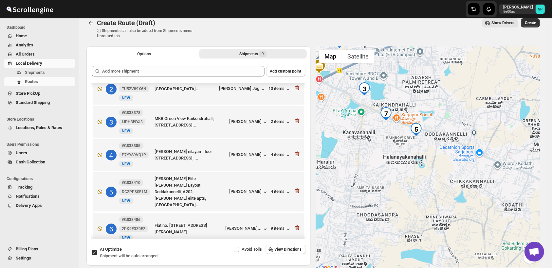
scroll to position [36, 0]
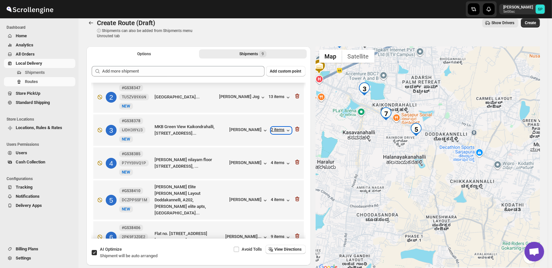
click at [274, 131] on div "2 items" at bounding box center [281, 130] width 20 height 7
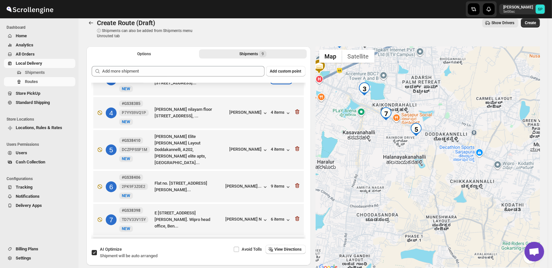
scroll to position [145, 0]
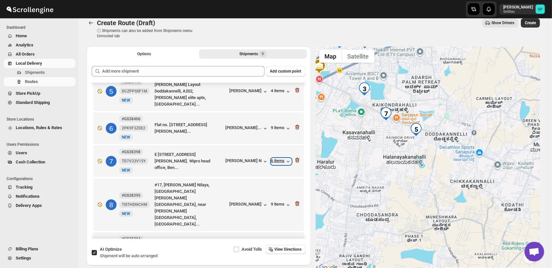
click at [274, 158] on div "6 items" at bounding box center [281, 161] width 20 height 7
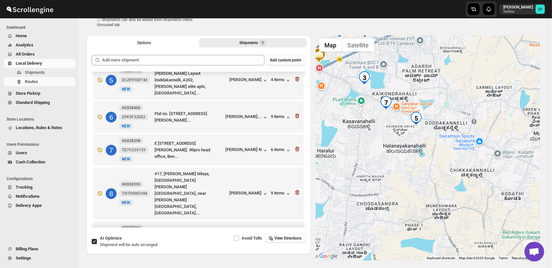
scroll to position [8, 0]
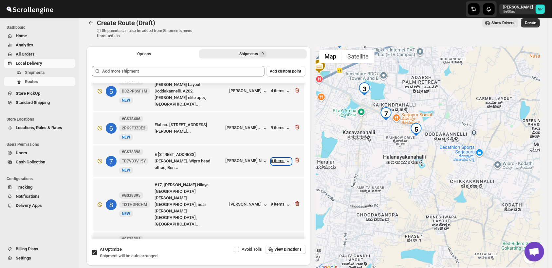
click at [279, 158] on div "6 items" at bounding box center [281, 161] width 20 height 7
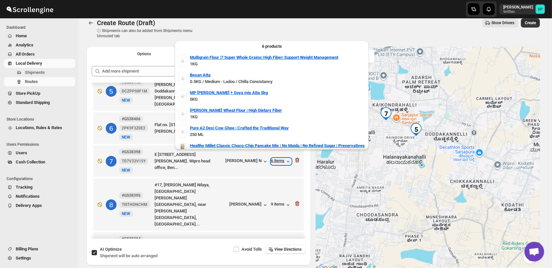
click at [279, 158] on div "6 items" at bounding box center [281, 161] width 20 height 7
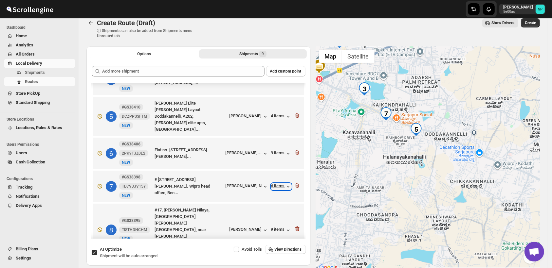
scroll to position [109, 0]
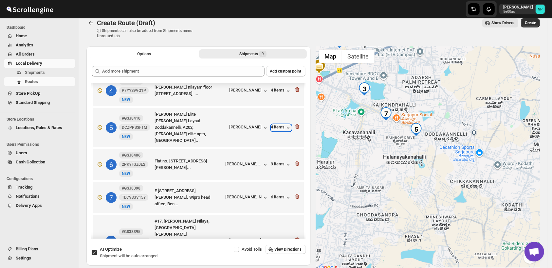
click at [276, 125] on div "4 items" at bounding box center [281, 128] width 20 height 7
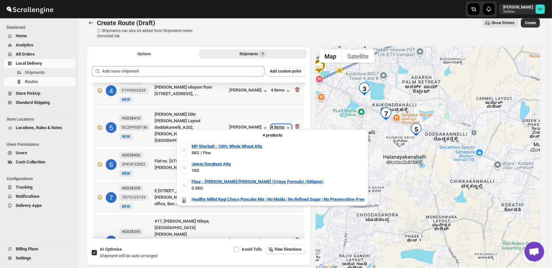
click at [276, 125] on div "4 items" at bounding box center [281, 128] width 20 height 7
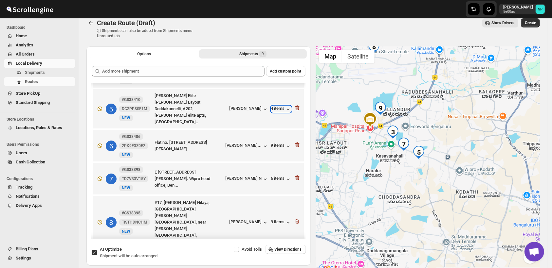
scroll to position [145, 0]
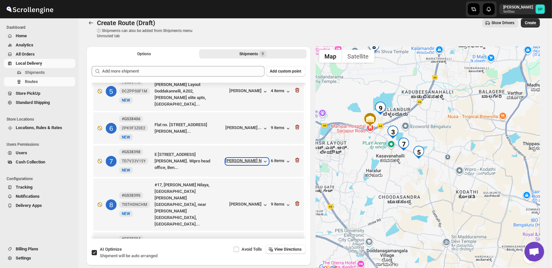
click at [253, 158] on div "[PERSON_NAME] N" at bounding box center [246, 161] width 43 height 7
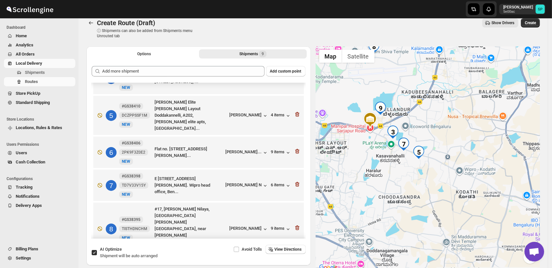
scroll to position [109, 0]
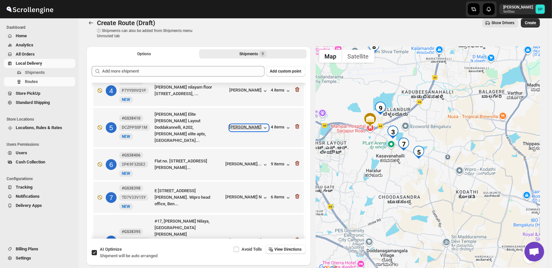
click at [234, 125] on div "[PERSON_NAME]" at bounding box center [248, 128] width 39 height 7
click at [274, 125] on div "4 items" at bounding box center [281, 128] width 20 height 7
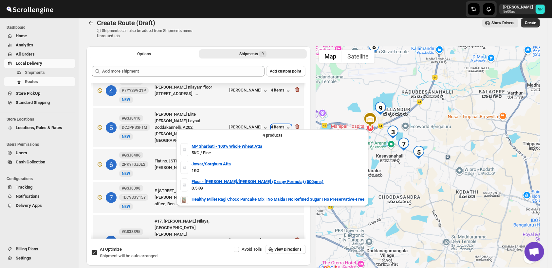
click at [273, 125] on div "4 items" at bounding box center [281, 128] width 20 height 7
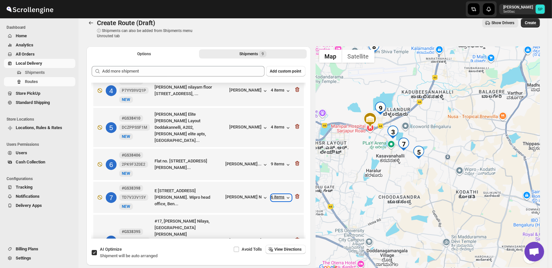
click at [274, 195] on div "6 items" at bounding box center [281, 198] width 20 height 7
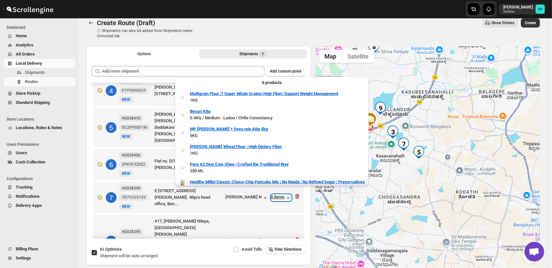
click at [274, 195] on div "6 items" at bounding box center [281, 198] width 20 height 7
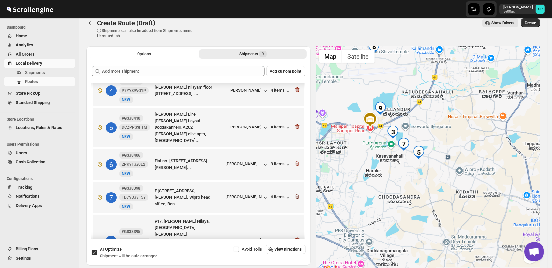
click at [295, 194] on icon "button" at bounding box center [297, 196] width 4 height 5
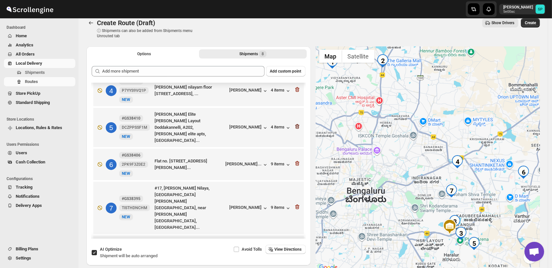
click at [297, 126] on icon "button" at bounding box center [297, 127] width 1 height 2
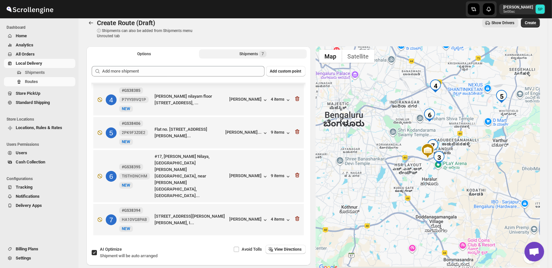
scroll to position [80, 0]
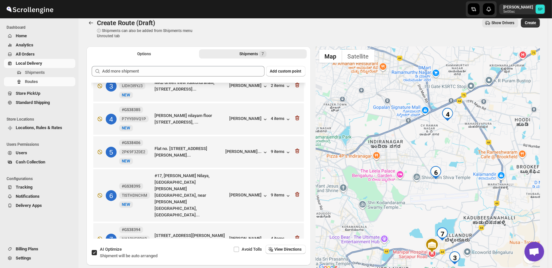
drag, startPoint x: 468, startPoint y: 236, endPoint x: 475, endPoint y: 162, distance: 75.0
click at [475, 161] on div at bounding box center [428, 158] width 224 height 225
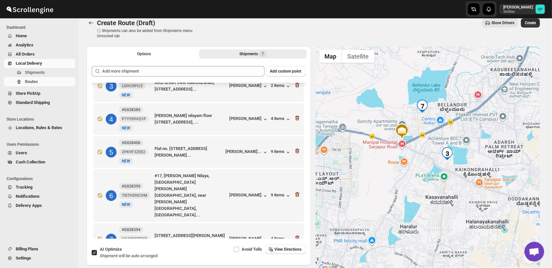
scroll to position [8, 0]
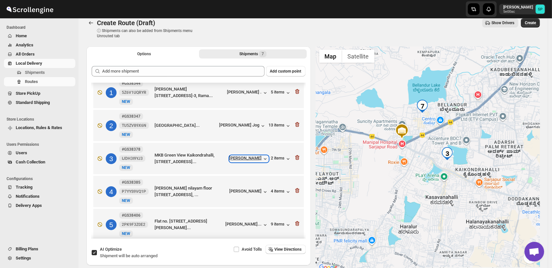
click at [243, 160] on div "[PERSON_NAME]" at bounding box center [248, 159] width 39 height 7
click at [294, 156] on icon "button" at bounding box center [297, 157] width 7 height 7
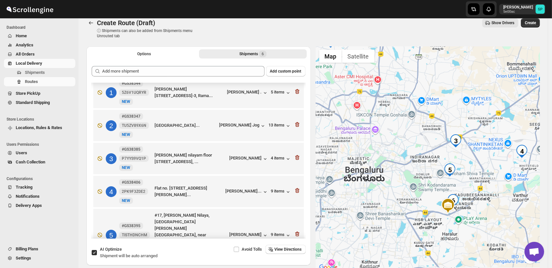
drag, startPoint x: 485, startPoint y: 231, endPoint x: 475, endPoint y: 184, distance: 48.1
click at [475, 184] on div at bounding box center [428, 158] width 224 height 225
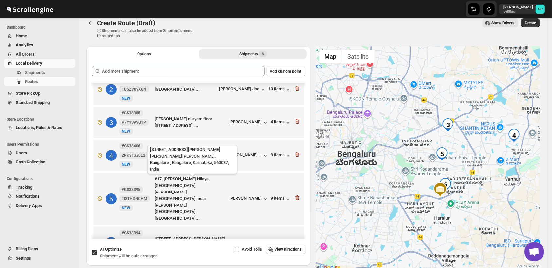
scroll to position [47, 0]
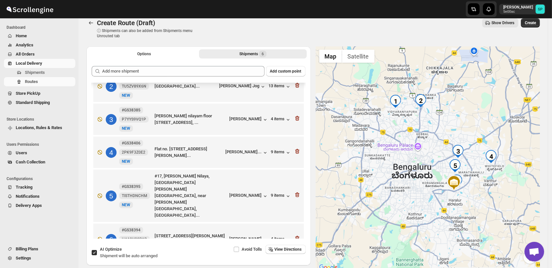
drag, startPoint x: 409, startPoint y: 124, endPoint x: 430, endPoint y: 181, distance: 60.8
click at [430, 181] on div at bounding box center [428, 158] width 224 height 225
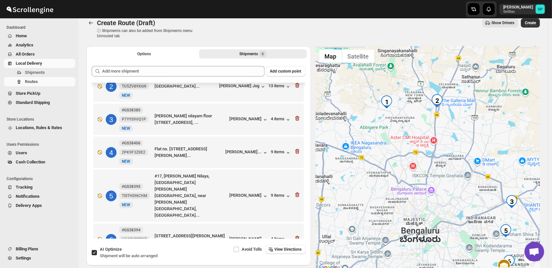
drag, startPoint x: 384, startPoint y: 155, endPoint x: 395, endPoint y: 191, distance: 37.8
click at [412, 188] on div at bounding box center [428, 158] width 224 height 225
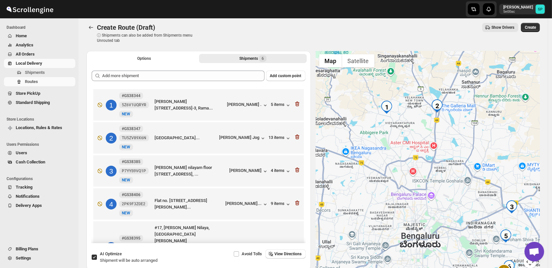
scroll to position [0, 0]
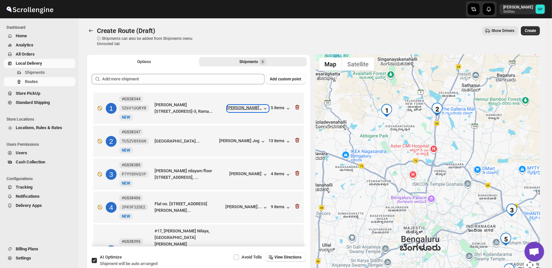
click at [258, 109] on div "[PERSON_NAME] ." at bounding box center [247, 108] width 41 height 7
click at [248, 144] on div "[PERSON_NAME] Jog" at bounding box center [242, 141] width 47 height 7
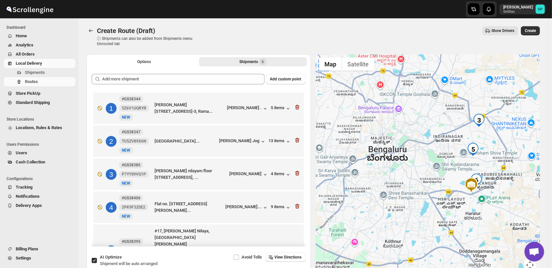
drag, startPoint x: 450, startPoint y: 195, endPoint x: 418, endPoint y: 105, distance: 95.8
click at [418, 105] on div at bounding box center [428, 166] width 224 height 225
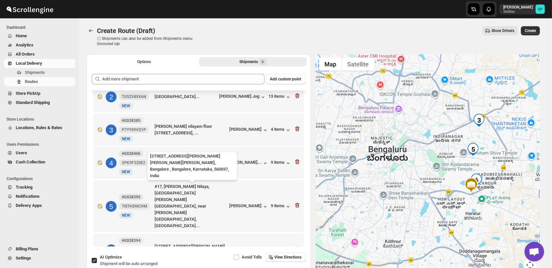
scroll to position [47, 0]
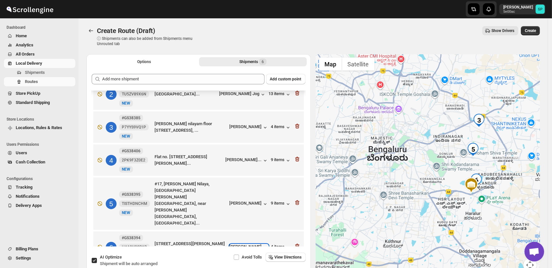
click at [246, 244] on div "[PERSON_NAME]" at bounding box center [248, 247] width 39 height 7
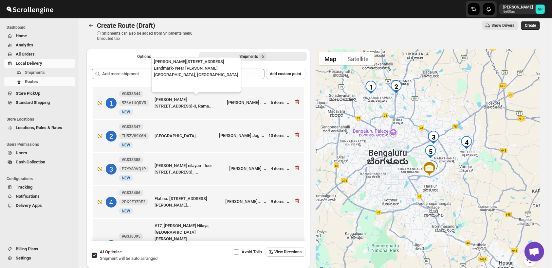
scroll to position [0, 0]
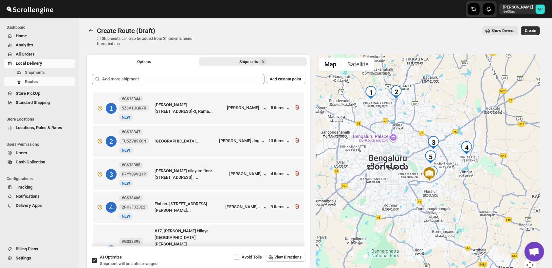
click at [294, 141] on icon "button" at bounding box center [297, 140] width 7 height 7
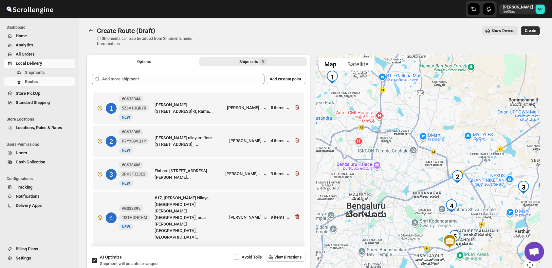
click at [297, 106] on icon "button" at bounding box center [297, 107] width 7 height 7
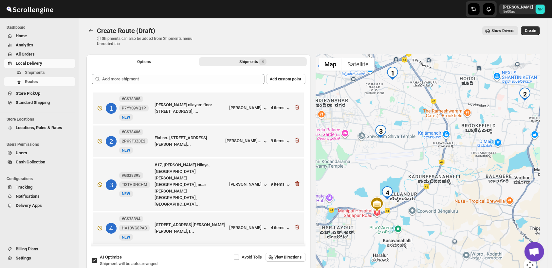
drag, startPoint x: 415, startPoint y: 199, endPoint x: 439, endPoint y: 177, distance: 32.0
click at [439, 177] on div at bounding box center [428, 166] width 224 height 225
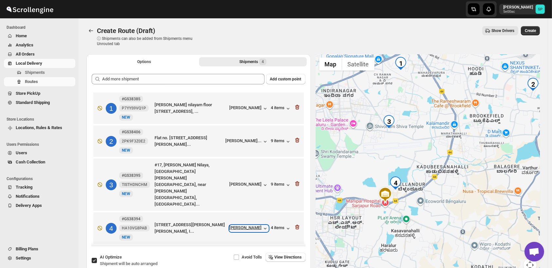
click at [259, 225] on div "[PERSON_NAME]" at bounding box center [248, 228] width 39 height 7
click at [300, 224] on icon "button" at bounding box center [297, 227] width 7 height 7
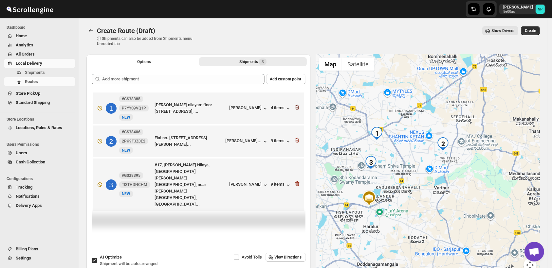
click at [298, 107] on icon "button" at bounding box center [297, 107] width 7 height 7
click at [298, 137] on icon "button" at bounding box center [297, 140] width 7 height 7
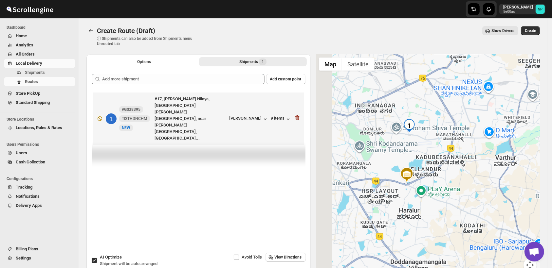
click at [298, 115] on icon "button" at bounding box center [297, 118] width 7 height 7
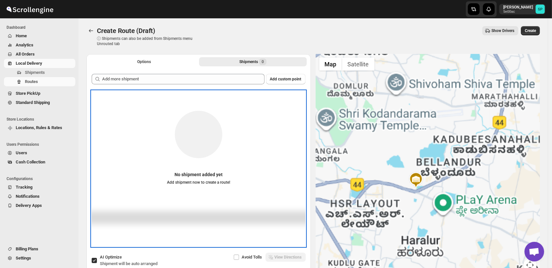
click at [298, 107] on div "No shipment added yet Add shipment now to create a route!" at bounding box center [199, 144] width 214 height 93
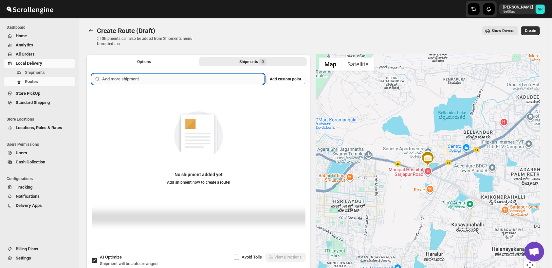
click at [219, 78] on input "text" at bounding box center [183, 79] width 162 height 10
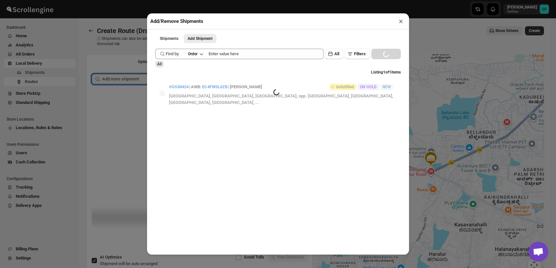
paste input "text"
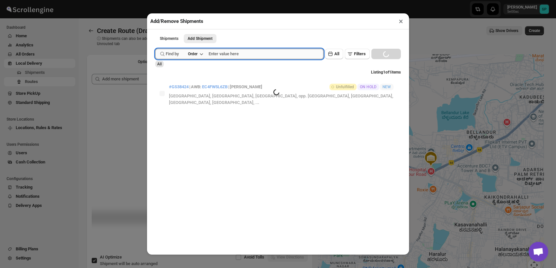
click at [269, 54] on input "text" at bounding box center [265, 54] width 115 height 10
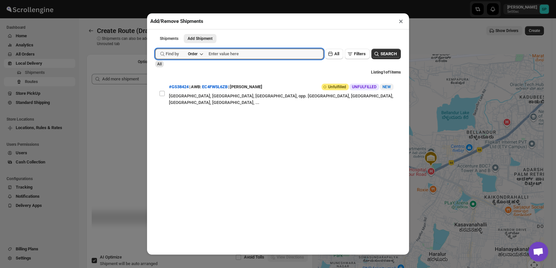
paste input "Gs38372"
type input "Gs38372"
click at [380, 57] on span "SEARCH" at bounding box center [388, 54] width 16 height 7
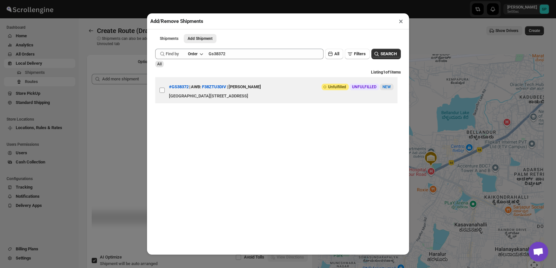
click at [164, 89] on input "View details for 68e4ea22d1fc2f773f2b2558" at bounding box center [161, 90] width 5 height 5
checkbox input "true"
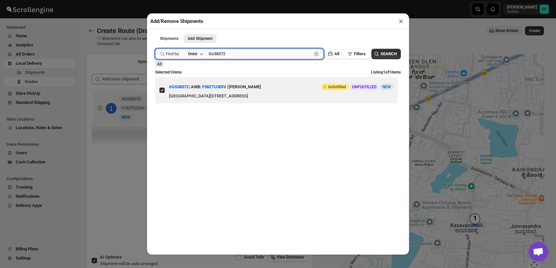
click at [220, 57] on input "Gs38372" at bounding box center [259, 54] width 103 height 10
paste input "94"
type input "Gs38394"
click at [380, 56] on span "SEARCH" at bounding box center [388, 54] width 16 height 7
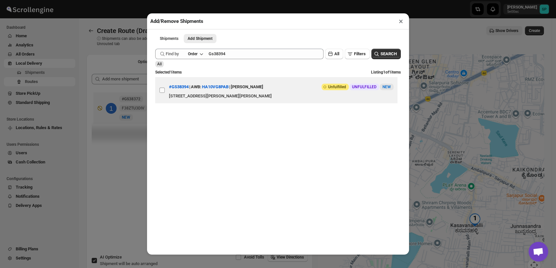
click at [163, 93] on input "View details for 68e5bc69d1fc2f773f2b32ed" at bounding box center [161, 90] width 5 height 5
checkbox input "true"
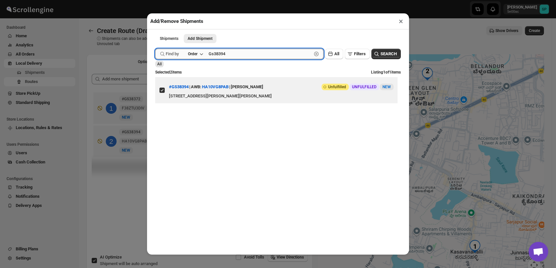
click at [220, 59] on input "Gs38394" at bounding box center [259, 54] width 103 height 10
paste input "5"
type input "Gs38395"
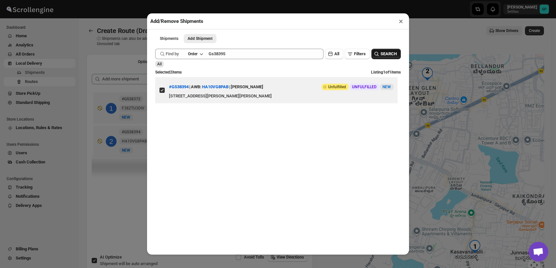
click at [382, 51] on button "SEARCH" at bounding box center [385, 54] width 29 height 10
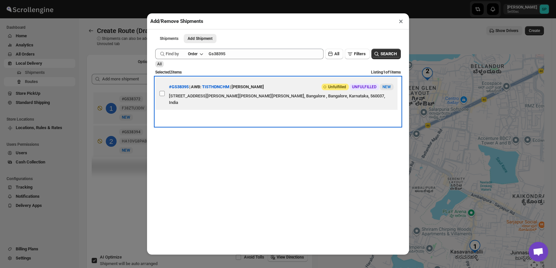
click at [160, 98] on label "View details for 68e5cb44d1fc2f773f2b337f" at bounding box center [162, 93] width 14 height 33
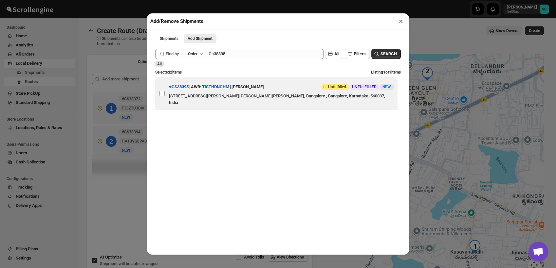
click at [160, 96] on input "View details for 68e5cb44d1fc2f773f2b337f" at bounding box center [161, 93] width 5 height 5
checkbox input "true"
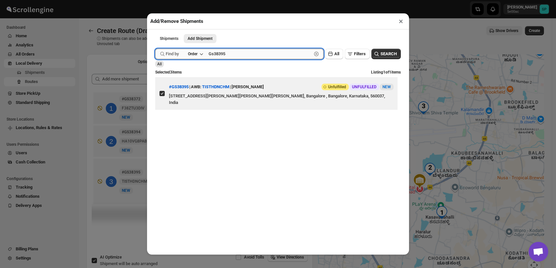
click at [241, 56] on input "Gs38395" at bounding box center [259, 54] width 103 height 10
paste input "404"
type input "Gs38404"
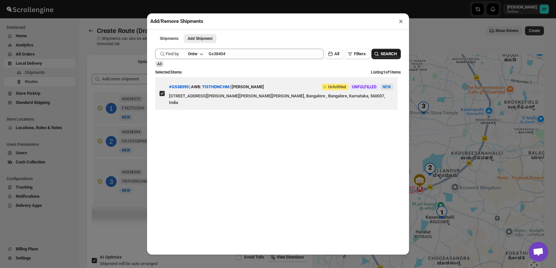
click at [384, 56] on span "SEARCH" at bounding box center [388, 54] width 16 height 7
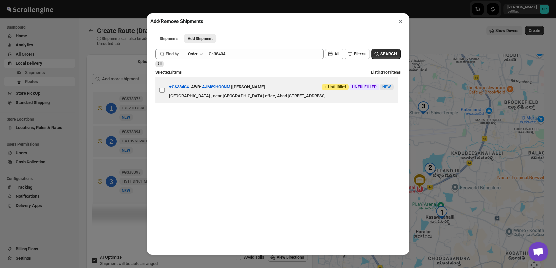
click at [159, 93] on input "View details for 68e60577d1fc2f773f2b3691" at bounding box center [161, 90] width 5 height 5
checkbox input "true"
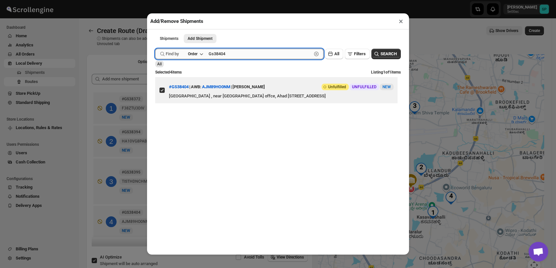
click at [241, 51] on input "Gs38404" at bounding box center [259, 54] width 103 height 10
paste input "385"
type input "Gs38385"
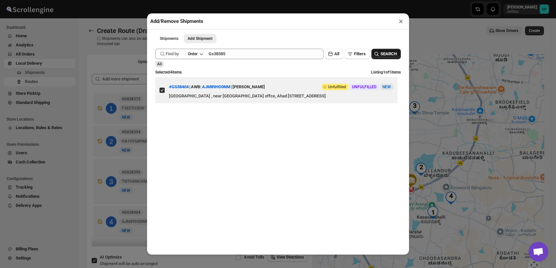
click at [374, 51] on button "SEARCH" at bounding box center [385, 54] width 29 height 10
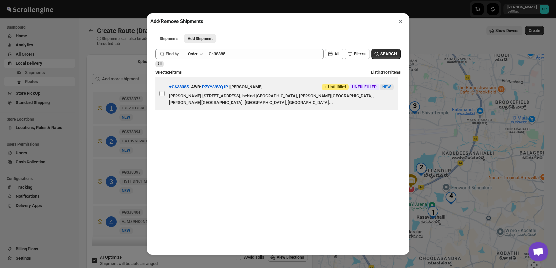
click at [161, 95] on input "View details for 68e52962d1fc2f773f2b29c6" at bounding box center [161, 93] width 5 height 5
checkbox input "true"
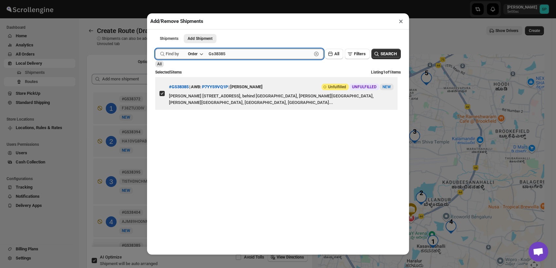
click at [240, 56] on input "Gs38385" at bounding box center [259, 54] width 103 height 10
paste input "421"
type input "Gs38421"
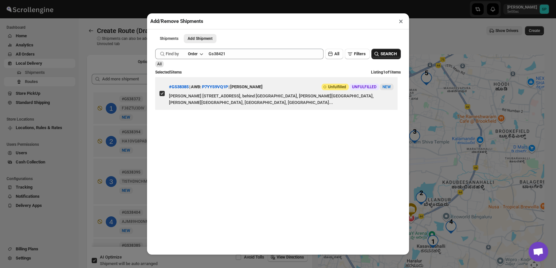
click at [380, 57] on span "SEARCH" at bounding box center [388, 54] width 16 height 7
drag, startPoint x: 161, startPoint y: 96, endPoint x: 166, endPoint y: 97, distance: 5.2
click at [161, 95] on input "View details for 68e68564d1fc2f773f2b3eac" at bounding box center [161, 93] width 5 height 5
checkbox input "true"
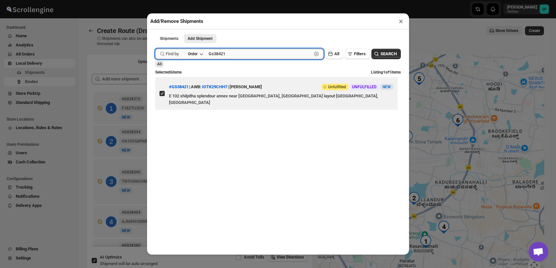
click at [222, 53] on input "Gs38421" at bounding box center [259, 54] width 103 height 10
paste input "06"
type input "Gs38406"
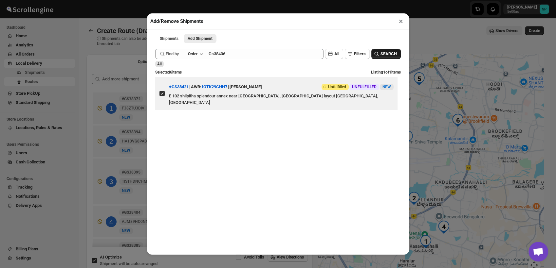
click at [386, 54] on span "SEARCH" at bounding box center [388, 54] width 16 height 7
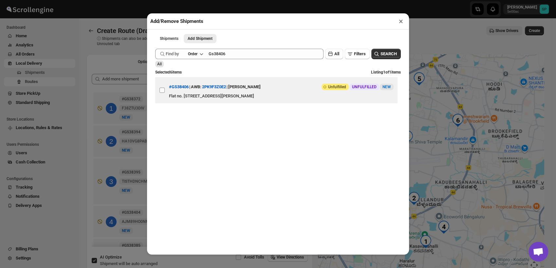
click at [162, 91] on input "View details for 68e60ba0d1fc2f773f2b36da" at bounding box center [161, 90] width 5 height 5
checkbox input "true"
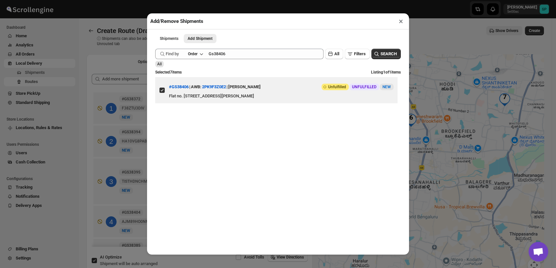
click at [401, 22] on button "×" at bounding box center [400, 21] width 9 height 9
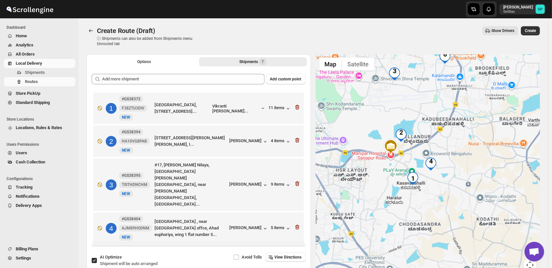
drag, startPoint x: 434, startPoint y: 195, endPoint x: 470, endPoint y: 137, distance: 67.6
click at [470, 137] on div at bounding box center [428, 166] width 224 height 225
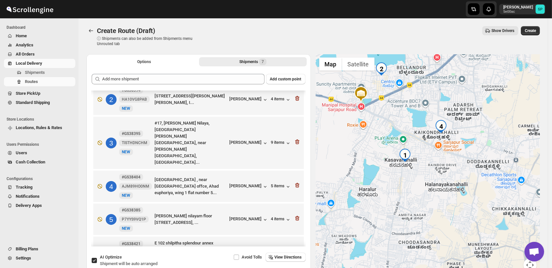
scroll to position [73, 0]
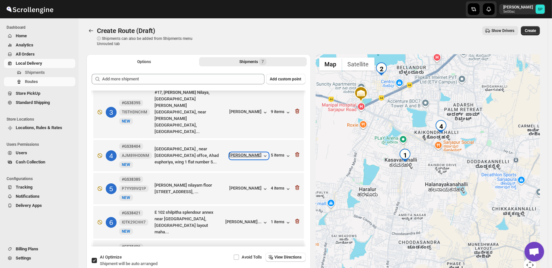
click at [247, 153] on div "[PERSON_NAME]" at bounding box center [248, 156] width 39 height 7
click at [285, 153] on icon "button" at bounding box center [288, 156] width 7 height 7
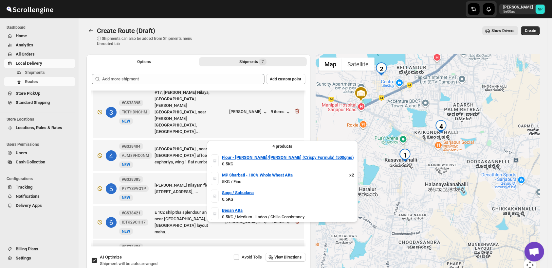
click at [285, 153] on icon "button" at bounding box center [288, 156] width 7 height 7
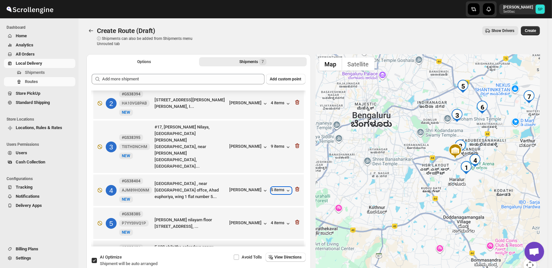
scroll to position [0, 0]
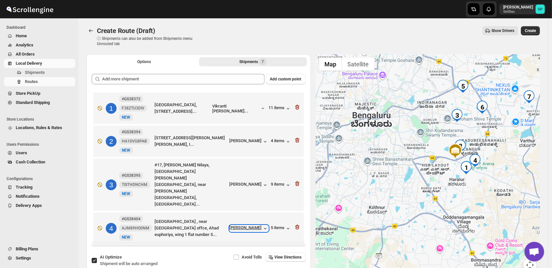
click at [242, 225] on div "[PERSON_NAME]" at bounding box center [248, 228] width 39 height 7
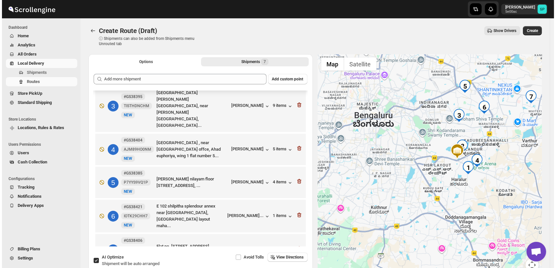
scroll to position [80, 0]
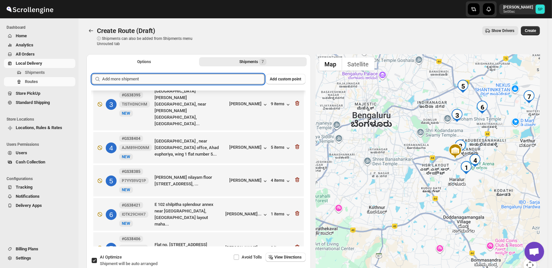
click at [197, 74] on input "text" at bounding box center [183, 79] width 162 height 10
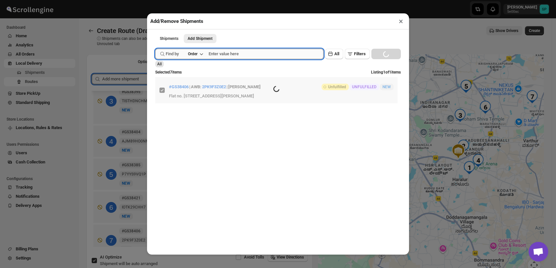
click at [239, 52] on input "text" at bounding box center [265, 54] width 115 height 10
paste input "GS38424"
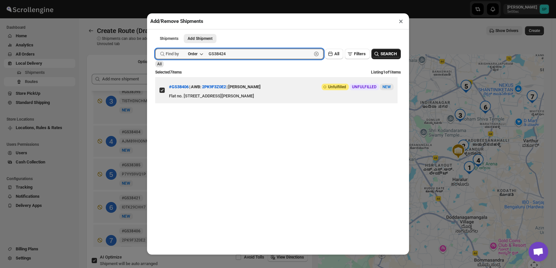
type input "GS38424"
click at [393, 54] on button "SEARCH" at bounding box center [385, 54] width 29 height 10
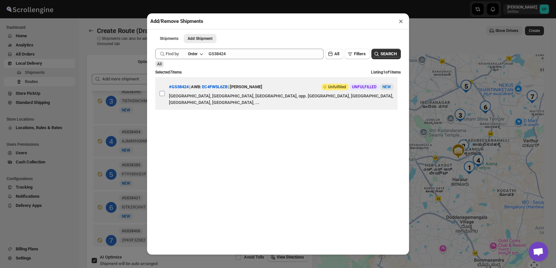
click at [164, 94] on input "View details for 68e69af1d1fc2f773f2b402d" at bounding box center [161, 93] width 5 height 5
checkbox input "true"
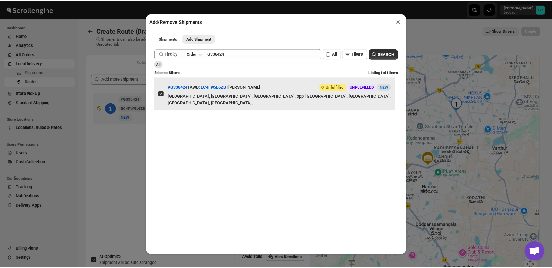
scroll to position [0, 0]
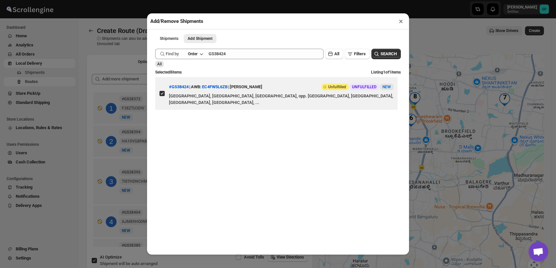
click at [400, 22] on button "×" at bounding box center [400, 21] width 9 height 9
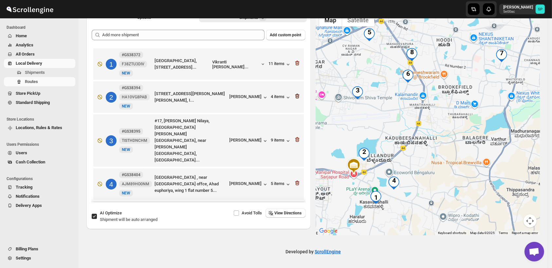
click at [295, 96] on icon "button" at bounding box center [297, 96] width 7 height 7
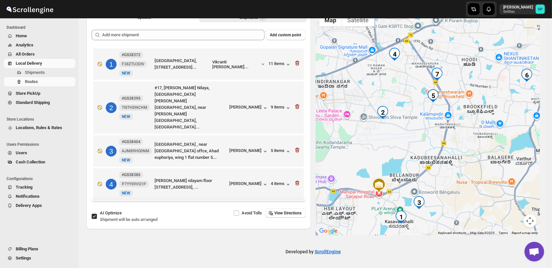
drag, startPoint x: 439, startPoint y: 155, endPoint x: 464, endPoint y: 175, distance: 31.9
click at [464, 175] on div at bounding box center [428, 122] width 224 height 225
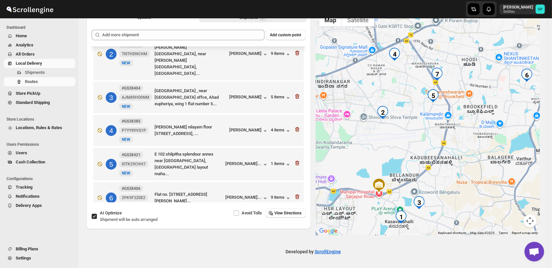
scroll to position [80, 0]
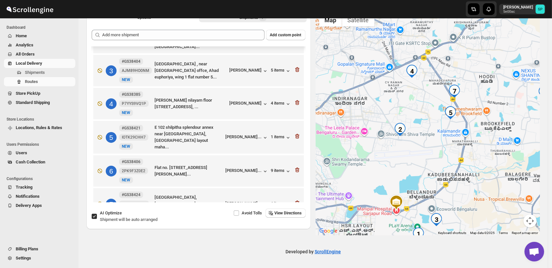
drag, startPoint x: 386, startPoint y: 140, endPoint x: 405, endPoint y: 157, distance: 25.9
click at [405, 157] on div at bounding box center [428, 122] width 224 height 225
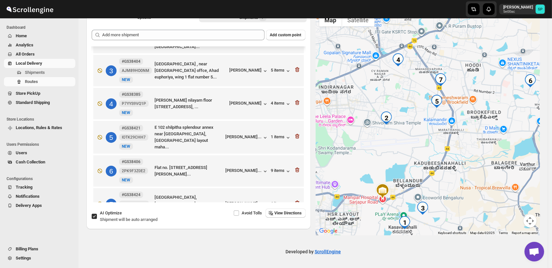
drag, startPoint x: 432, startPoint y: 164, endPoint x: 419, endPoint y: 152, distance: 18.1
click at [419, 152] on div at bounding box center [428, 122] width 224 height 225
click at [294, 200] on icon "button" at bounding box center [297, 203] width 7 height 7
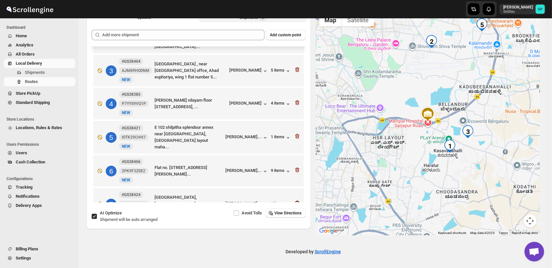
scroll to position [47, 0]
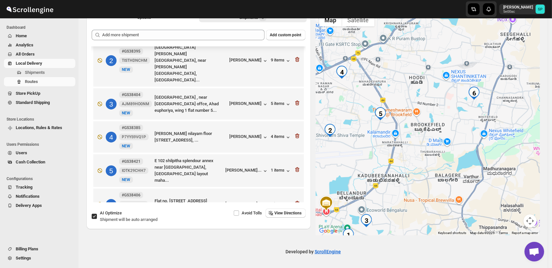
drag, startPoint x: 438, startPoint y: 124, endPoint x: 410, endPoint y: 165, distance: 48.7
click at [410, 165] on div at bounding box center [428, 122] width 224 height 225
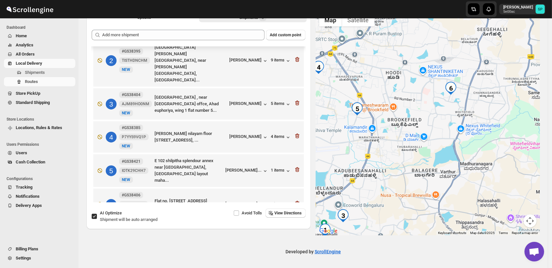
drag, startPoint x: 459, startPoint y: 181, endPoint x: 435, endPoint y: 170, distance: 27.2
click at [435, 171] on div at bounding box center [428, 122] width 224 height 225
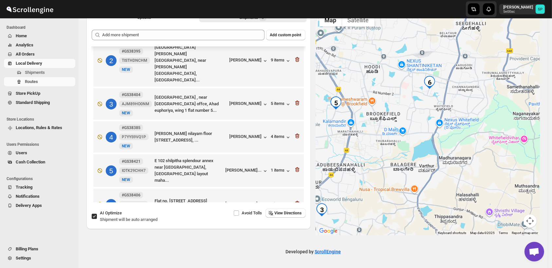
drag, startPoint x: 437, startPoint y: 169, endPoint x: 415, endPoint y: 165, distance: 22.0
click at [415, 165] on div at bounding box center [428, 122] width 224 height 225
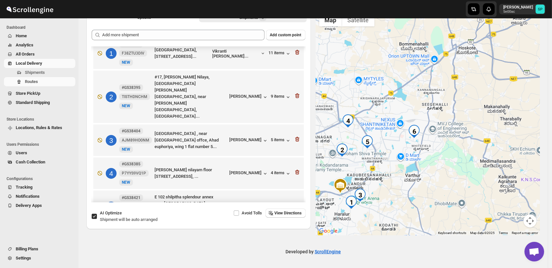
scroll to position [0, 0]
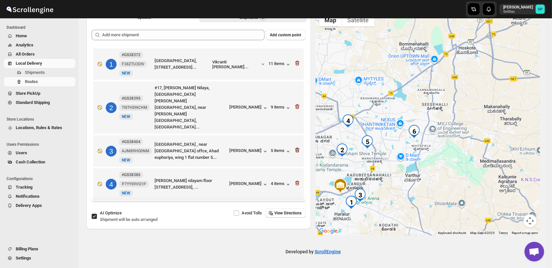
click at [295, 147] on icon "button" at bounding box center [297, 150] width 7 height 7
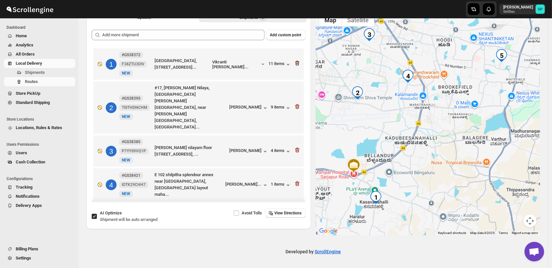
click at [294, 61] on icon "button" at bounding box center [297, 63] width 7 height 7
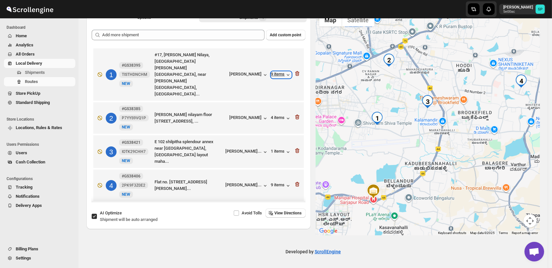
click at [282, 72] on div "9 items" at bounding box center [281, 75] width 20 height 7
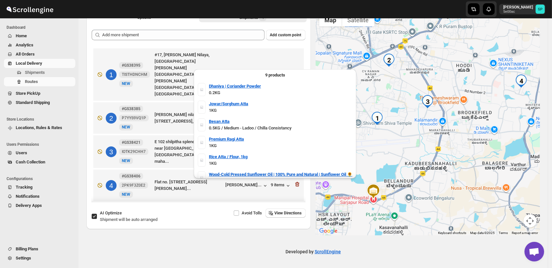
click at [282, 72] on div "9 items" at bounding box center [281, 75] width 20 height 7
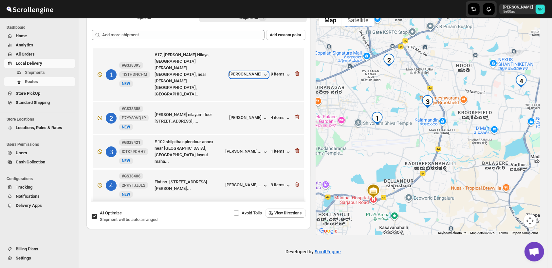
click at [254, 72] on div "[PERSON_NAME]" at bounding box center [248, 75] width 39 height 7
click at [298, 70] on icon "button" at bounding box center [297, 73] width 7 height 7
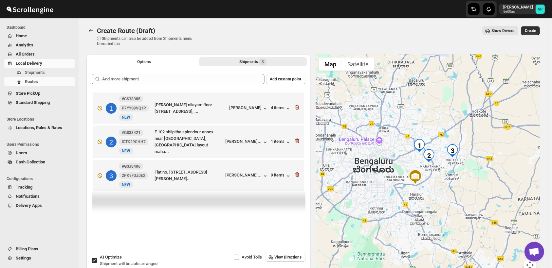
drag, startPoint x: 439, startPoint y: 180, endPoint x: 443, endPoint y: 166, distance: 14.9
click at [443, 166] on div at bounding box center [428, 166] width 224 height 225
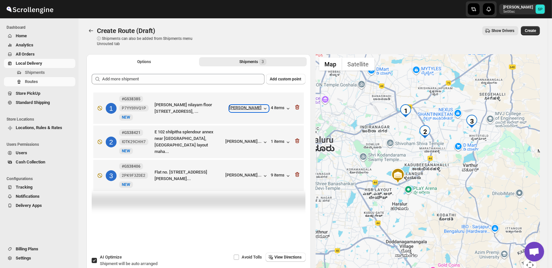
click at [256, 107] on div "[PERSON_NAME]" at bounding box center [248, 108] width 39 height 7
click at [251, 142] on div "[PERSON_NAME]..." at bounding box center [243, 141] width 36 height 5
click at [300, 108] on icon "button" at bounding box center [297, 107] width 7 height 7
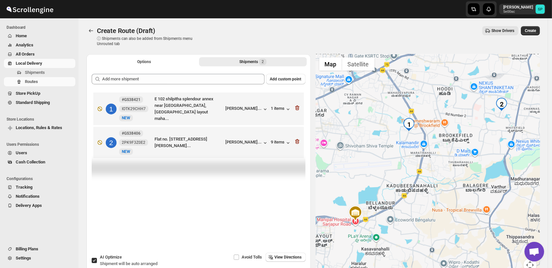
click at [300, 108] on icon "button" at bounding box center [297, 108] width 7 height 7
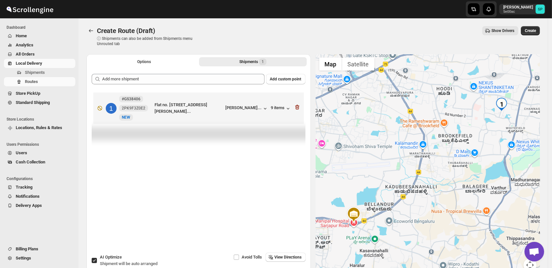
click at [300, 108] on icon "button" at bounding box center [297, 107] width 7 height 7
